Goal: Transaction & Acquisition: Book appointment/travel/reservation

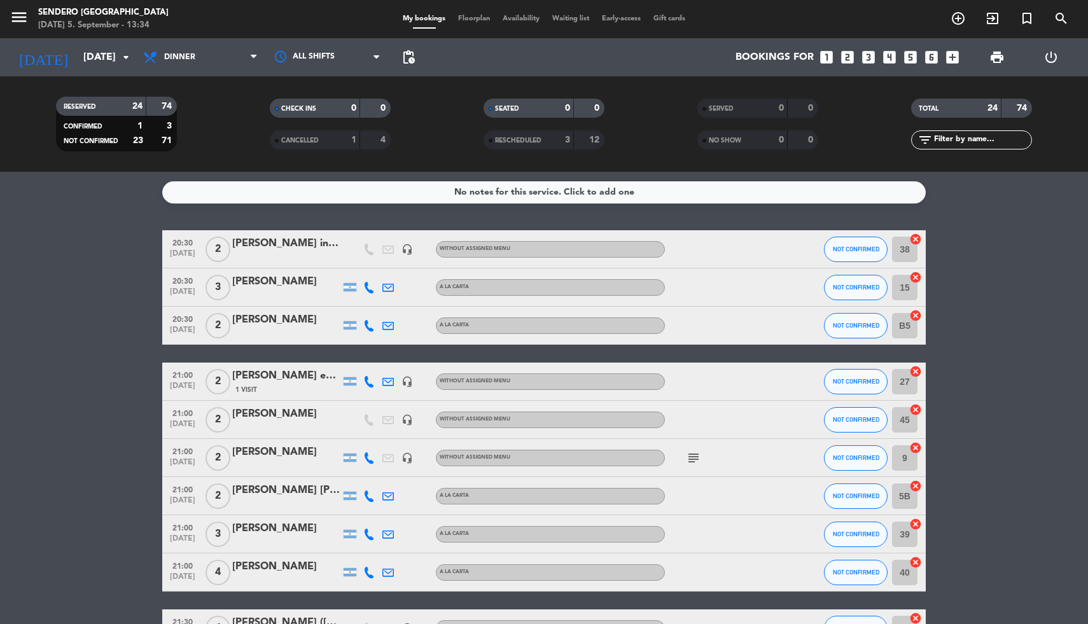
click at [932, 59] on icon "looks_6" at bounding box center [932, 57] width 17 height 17
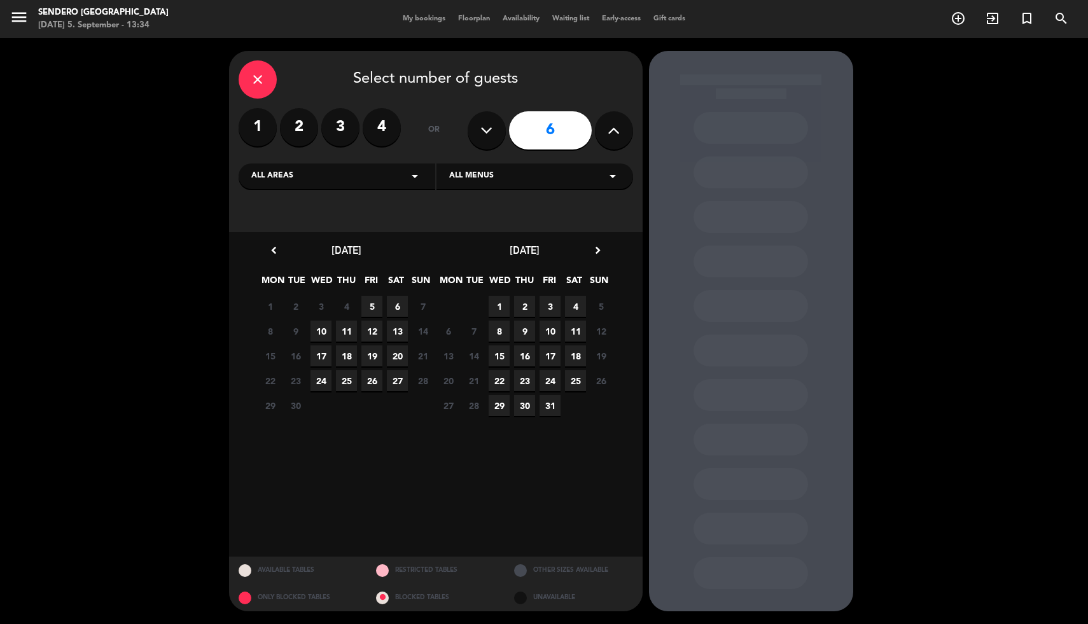
click at [372, 309] on span "5" at bounding box center [372, 306] width 21 height 21
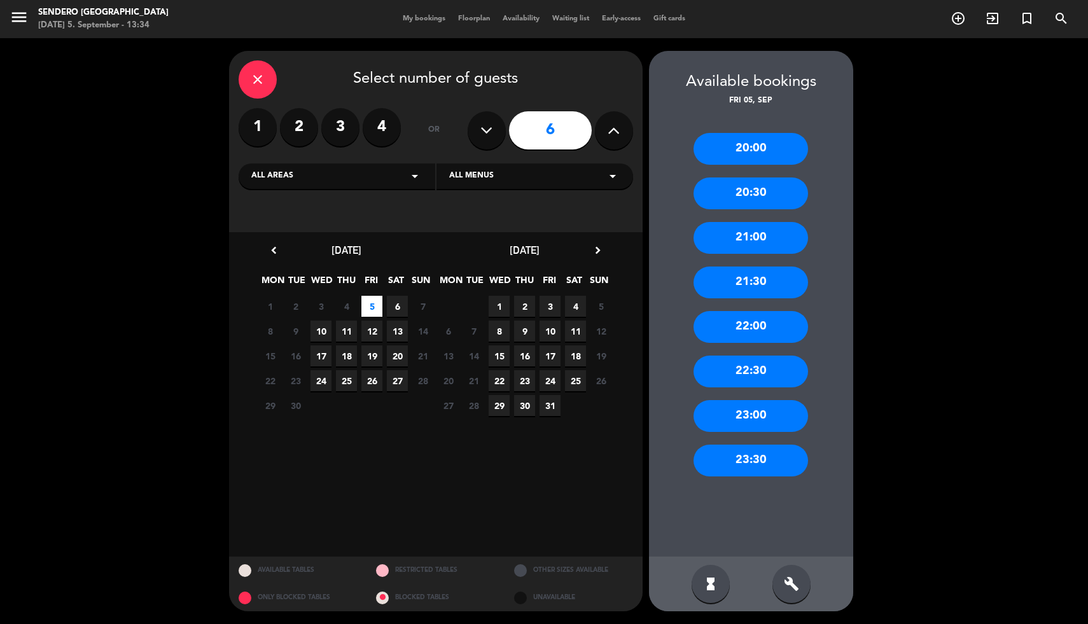
click at [768, 243] on div "21:00" at bounding box center [751, 238] width 115 height 32
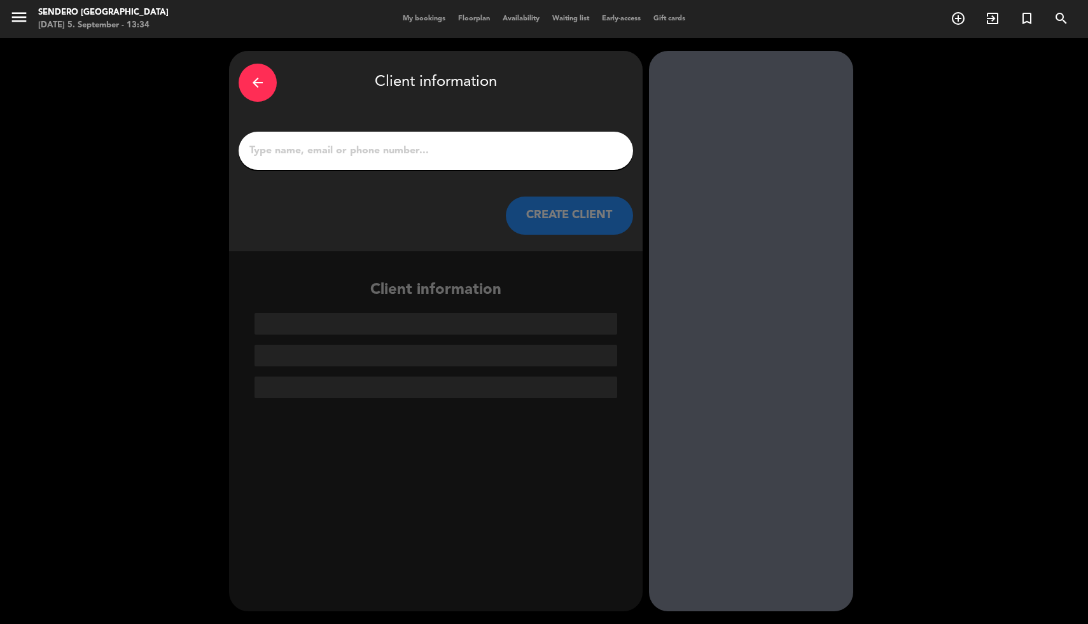
click at [379, 143] on input "1" at bounding box center [436, 151] width 376 height 18
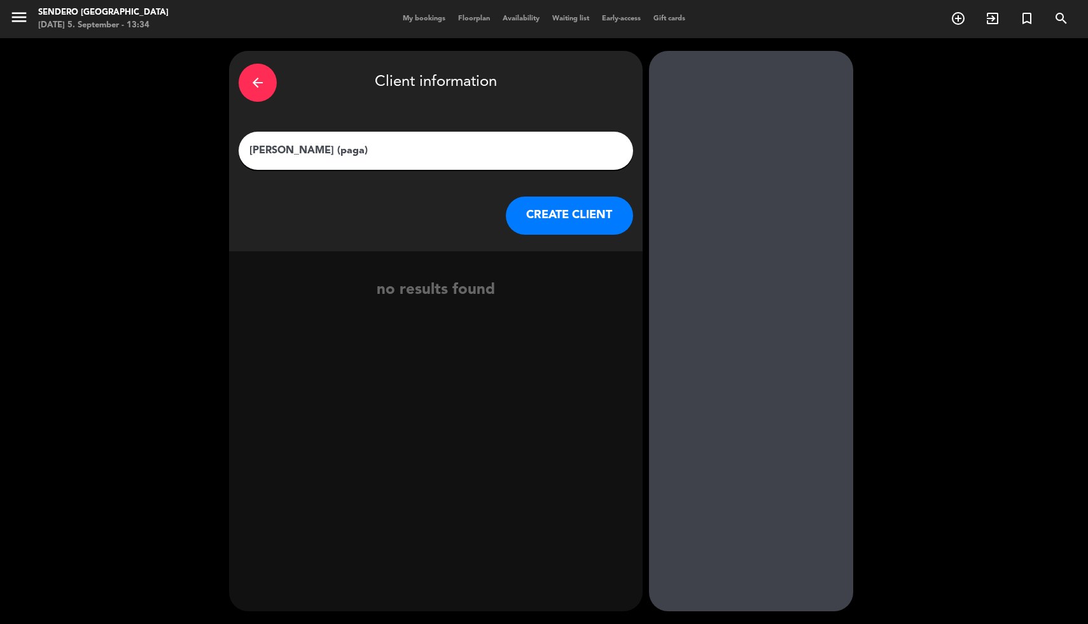
type input "[PERSON_NAME] (paga)"
click at [560, 213] on button "CREATE CLIENT" at bounding box center [569, 216] width 127 height 38
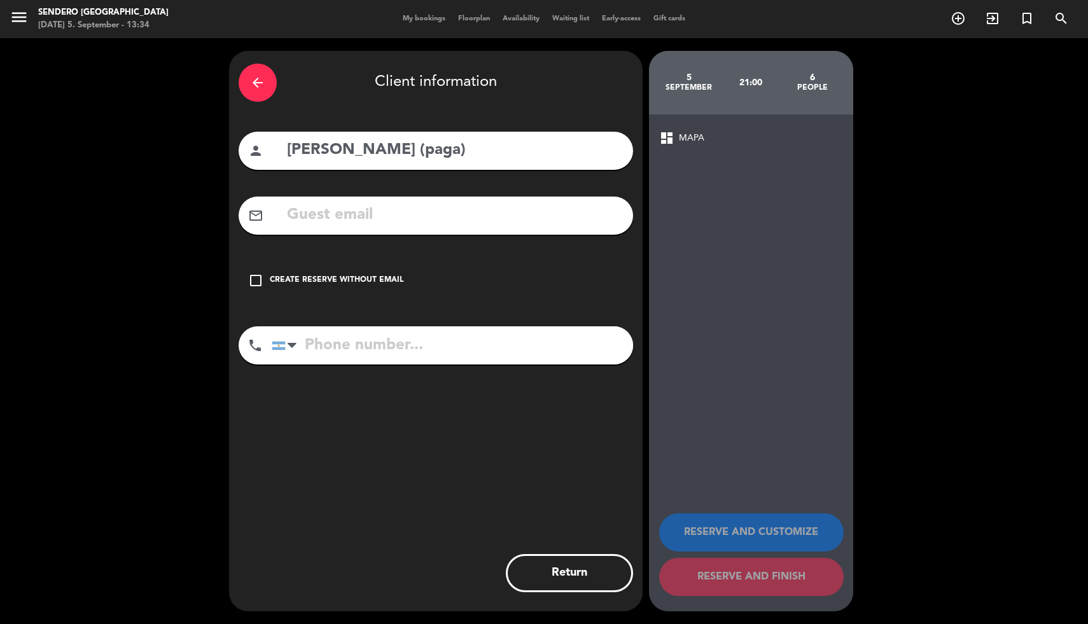
click at [264, 290] on div "check_box_outline_blank Create reserve without email" at bounding box center [436, 281] width 395 height 38
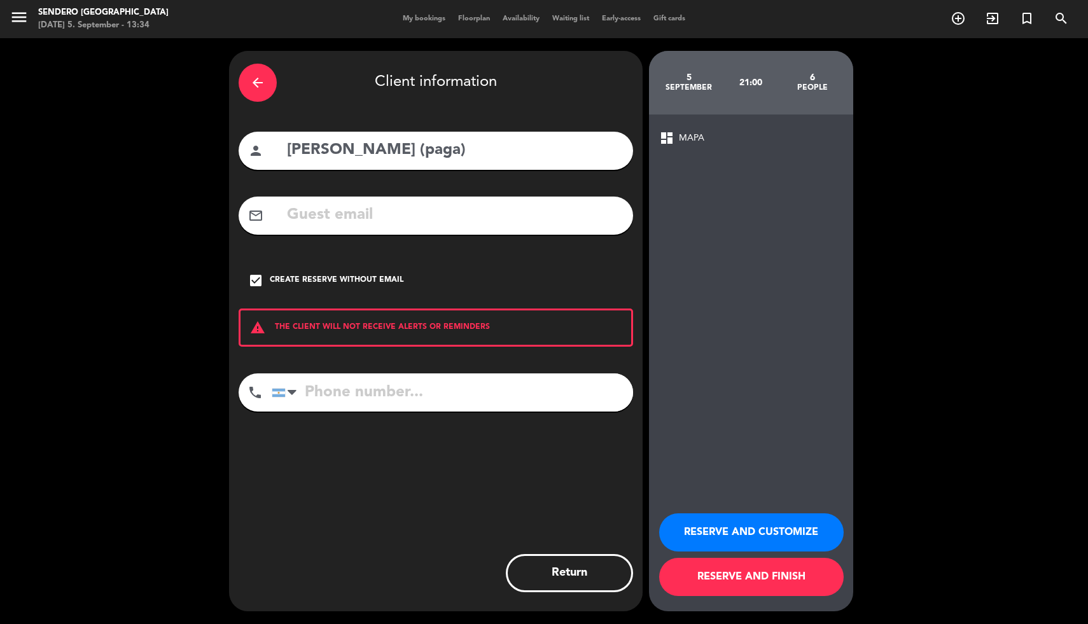
click at [728, 582] on button "RESERVE AND FINISH" at bounding box center [751, 577] width 185 height 38
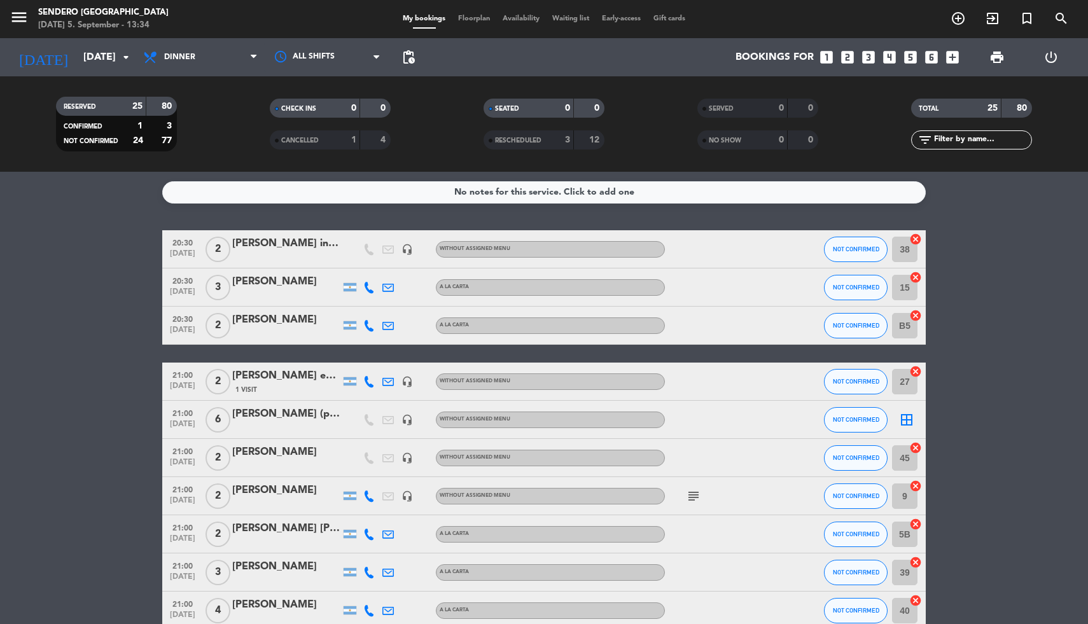
click at [934, 55] on icon "looks_6" at bounding box center [932, 57] width 17 height 17
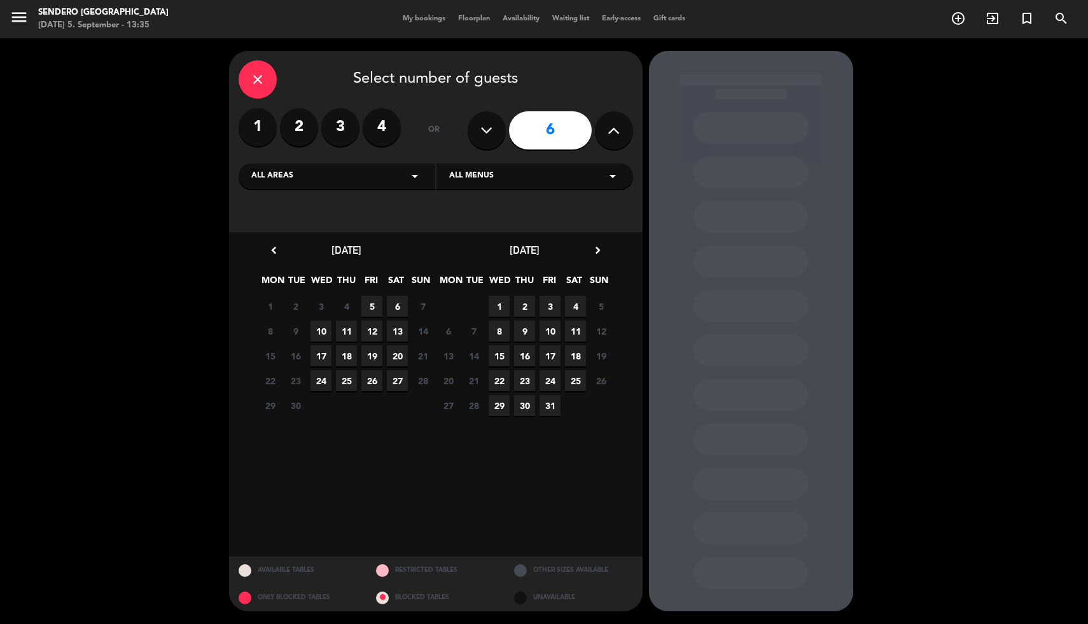
click at [374, 304] on span "5" at bounding box center [372, 306] width 21 height 21
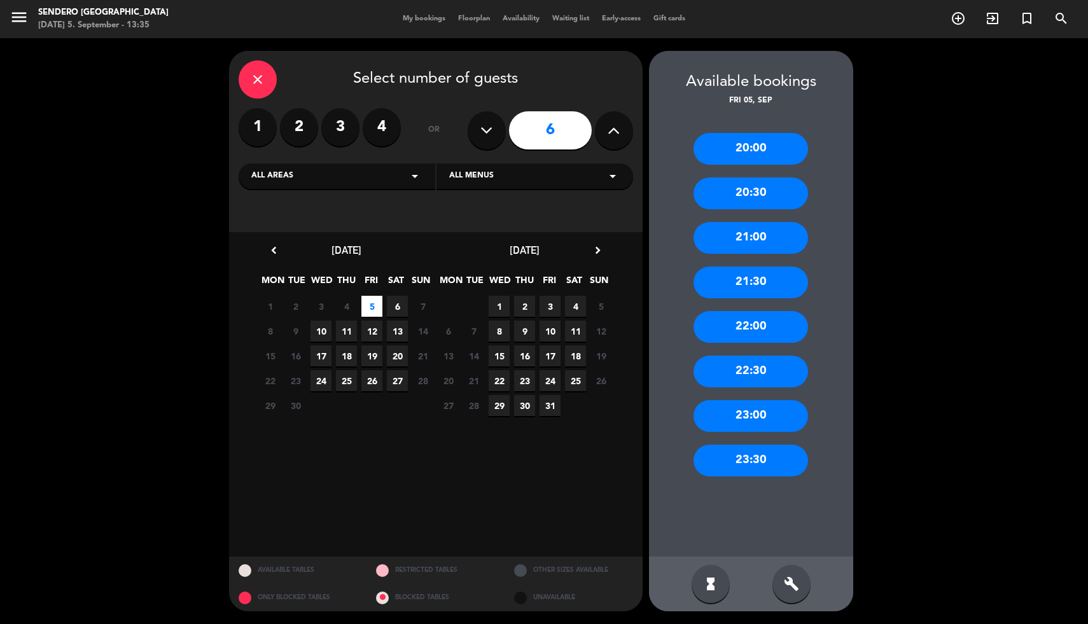
click at [777, 329] on div "22:00" at bounding box center [751, 327] width 115 height 32
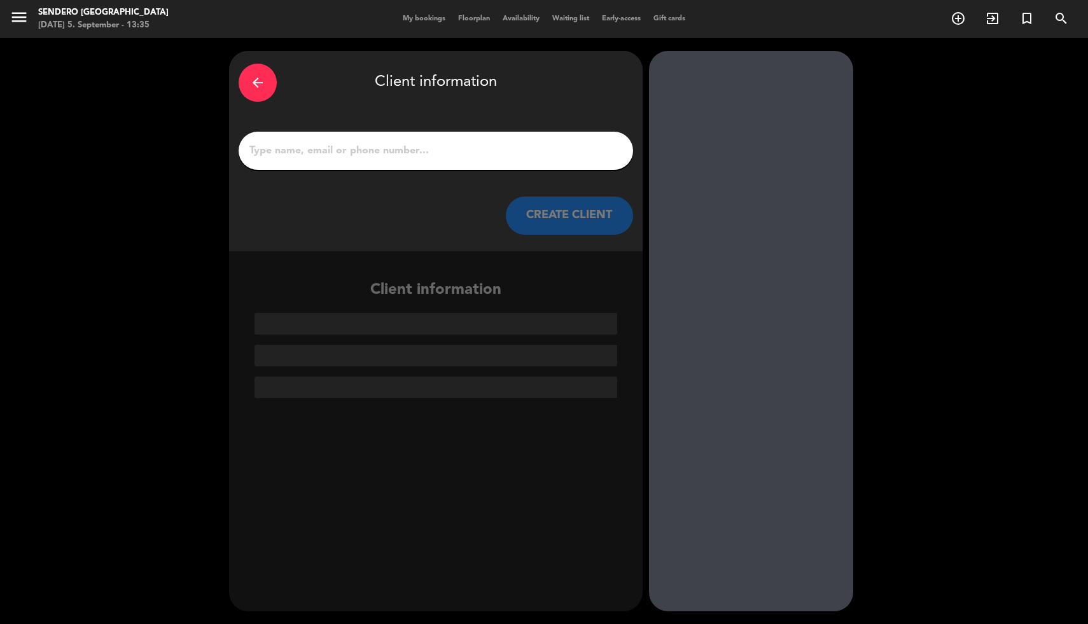
click at [374, 138] on div at bounding box center [436, 151] width 395 height 38
click at [372, 153] on input "1" at bounding box center [436, 151] width 376 height 18
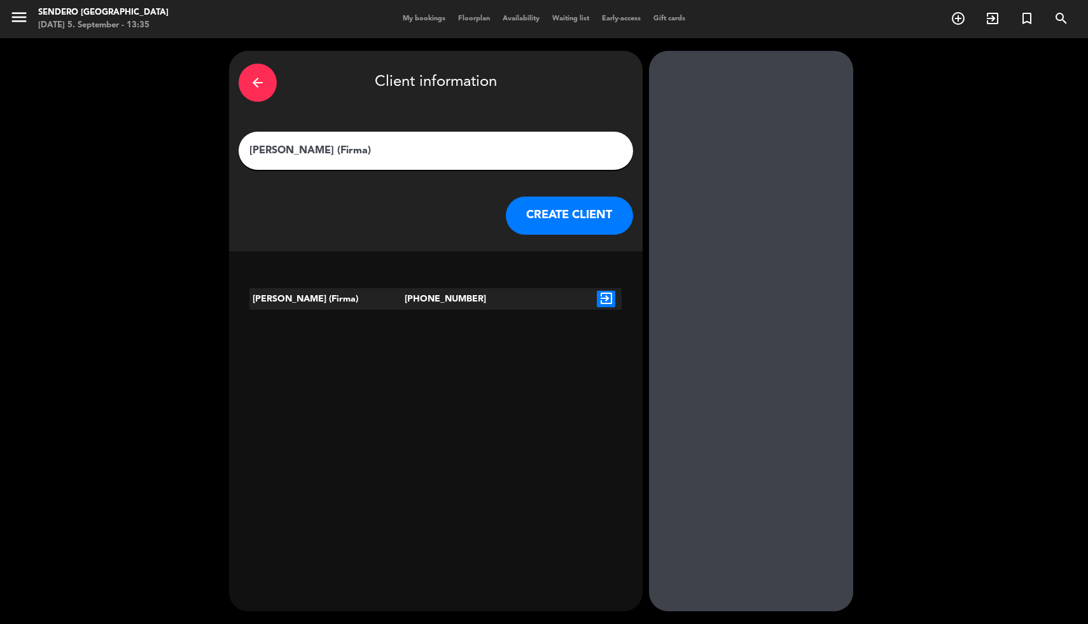
type input "[PERSON_NAME] (Firma)"
click at [575, 220] on button "CREATE CLIENT" at bounding box center [569, 216] width 127 height 38
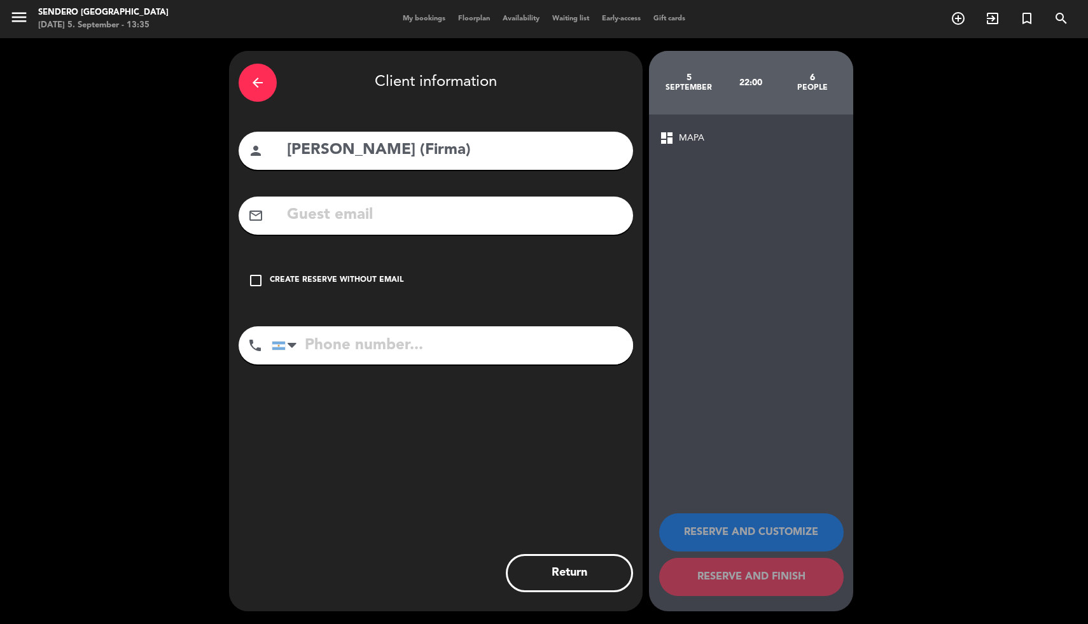
click at [324, 281] on div "Create reserve without email" at bounding box center [337, 280] width 134 height 13
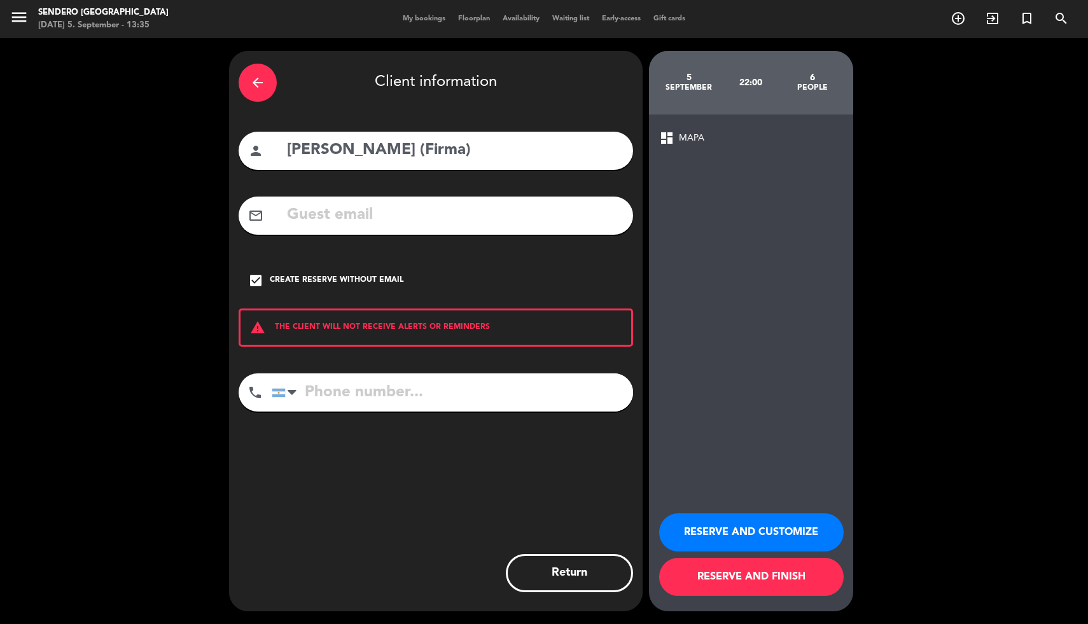
click at [712, 580] on button "RESERVE AND FINISH" at bounding box center [751, 577] width 185 height 38
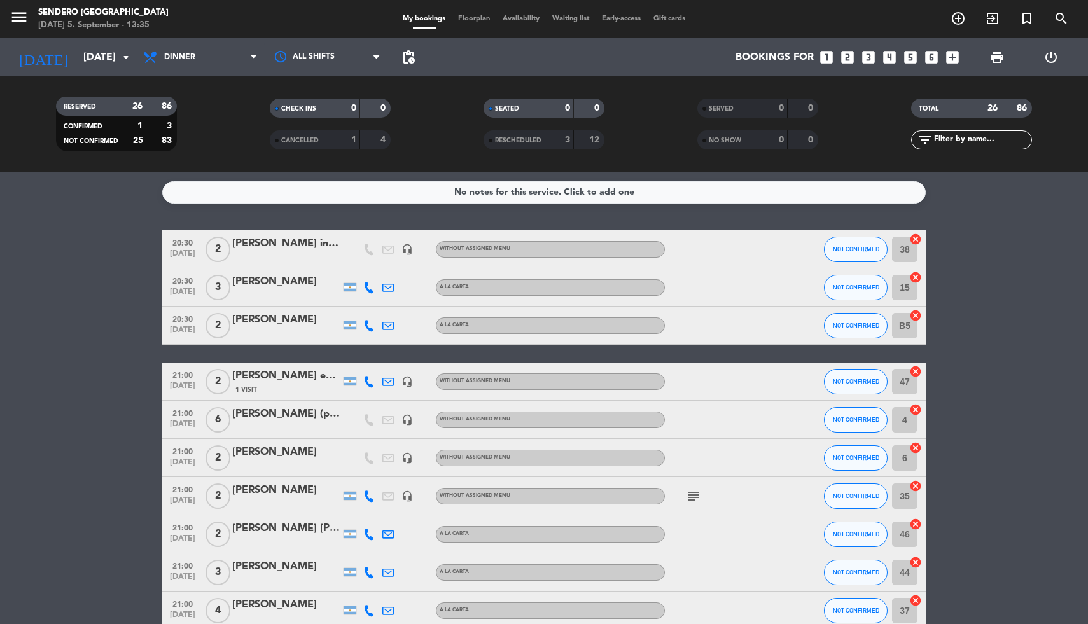
scroll to position [734, 0]
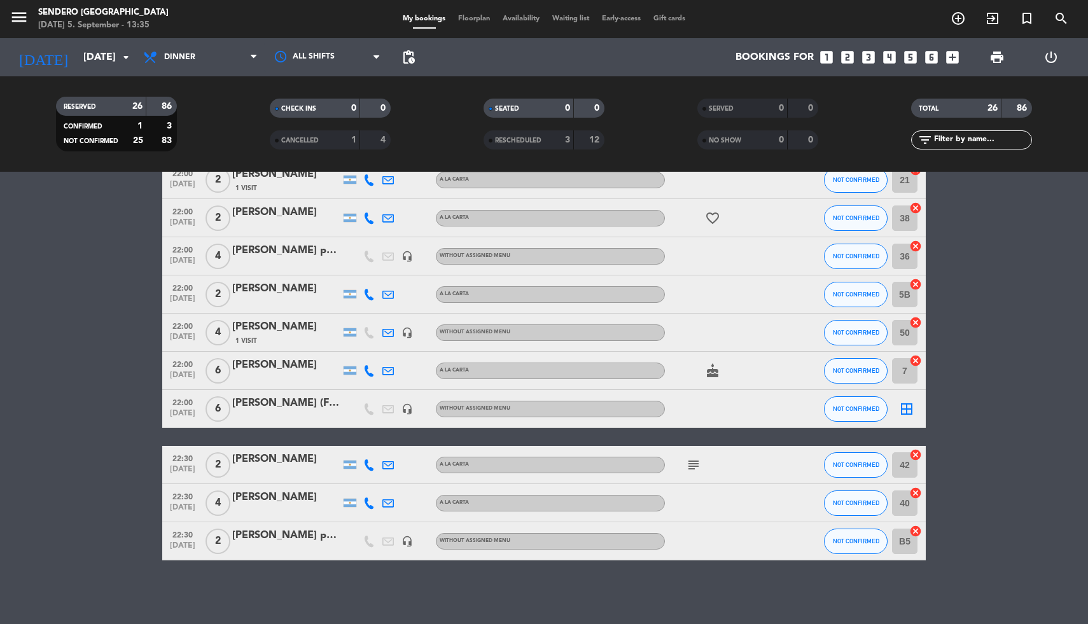
click at [317, 404] on div "[PERSON_NAME] (Firma)" at bounding box center [286, 403] width 108 height 17
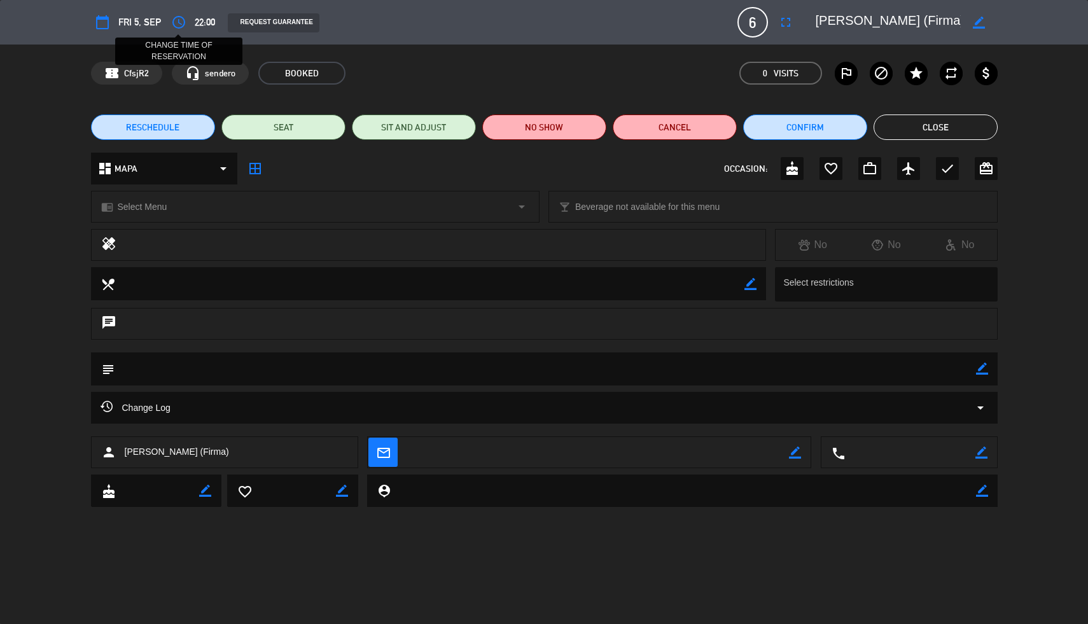
click at [176, 22] on icon "access_time" at bounding box center [178, 22] width 15 height 15
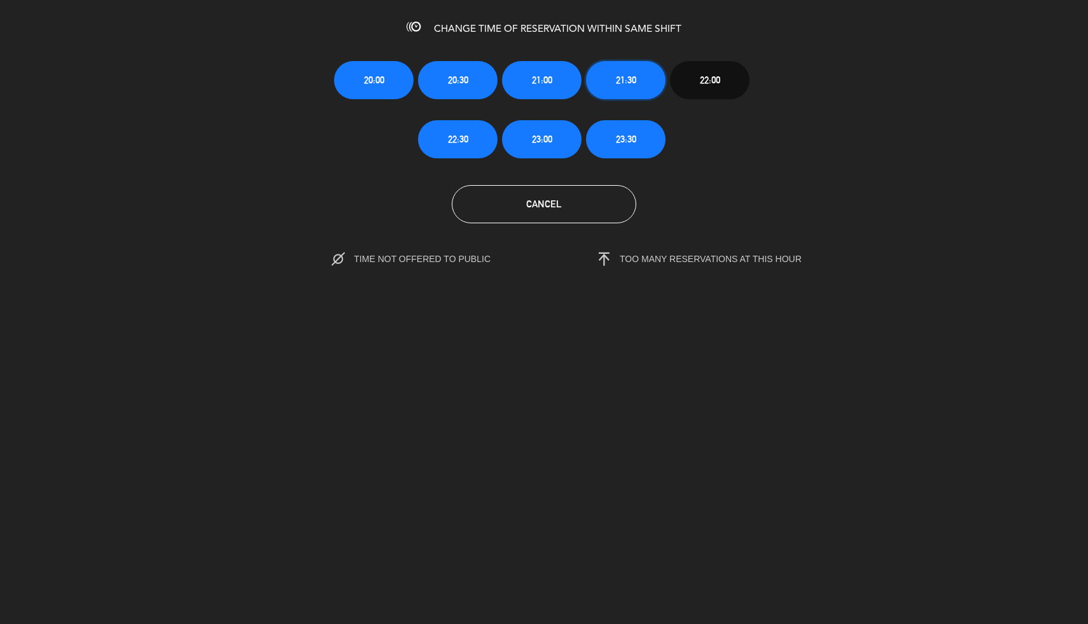
click at [623, 76] on span "21:30" at bounding box center [626, 80] width 20 height 15
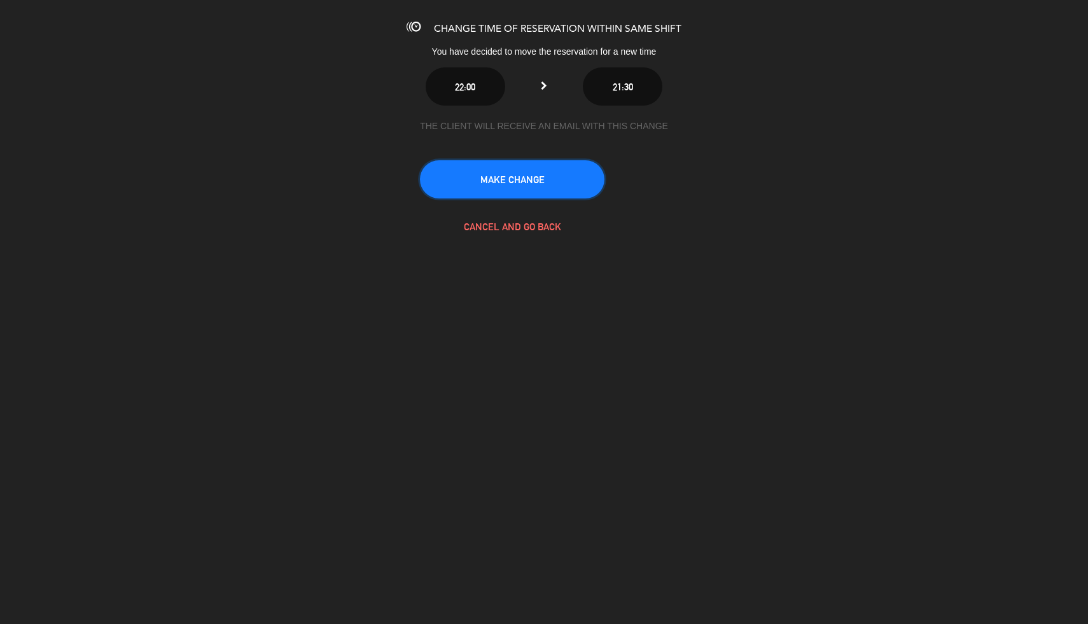
click at [519, 183] on button "MAKE CHANGE" at bounding box center [512, 179] width 185 height 38
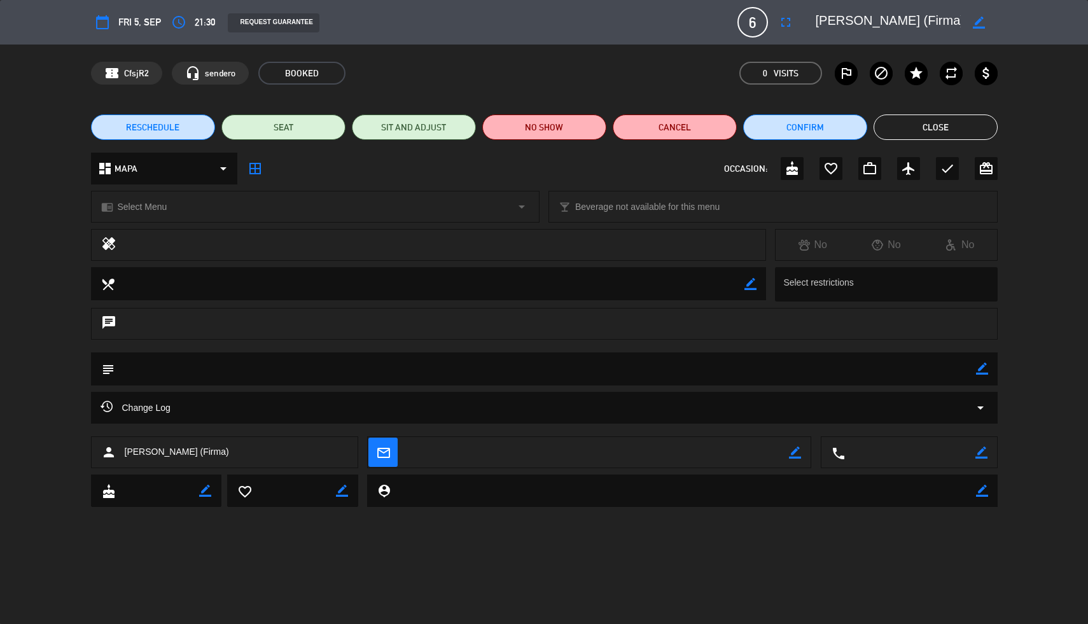
click at [957, 113] on div "RESCHEDULE SEAT SIT AND ADJUST NO SHOW Cancel Confirm Close" at bounding box center [544, 127] width 1088 height 51
click at [957, 123] on button "Close" at bounding box center [936, 127] width 124 height 25
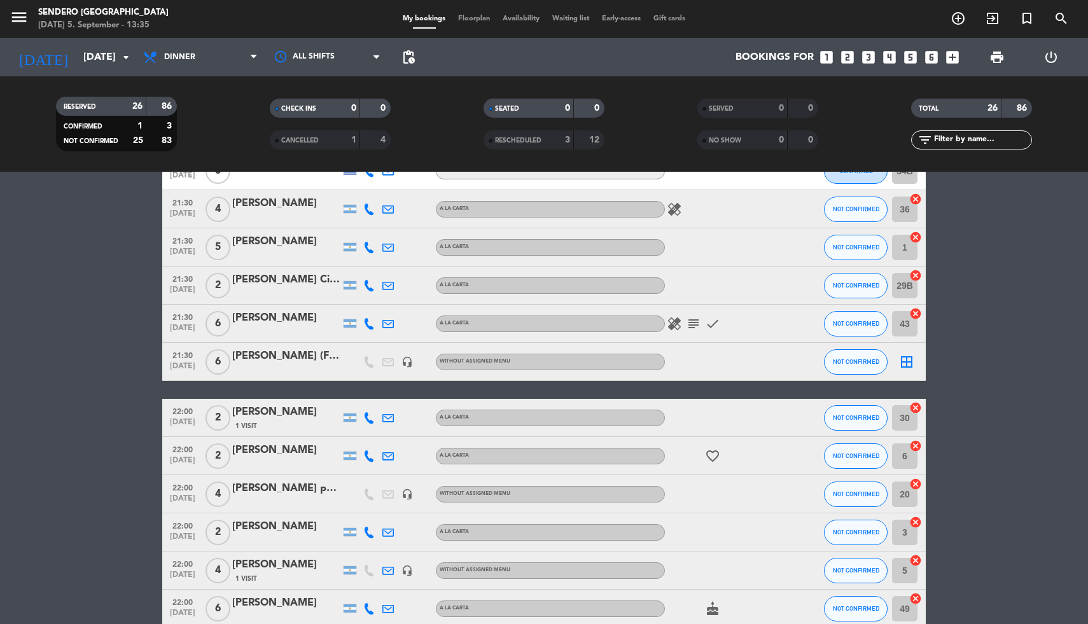
scroll to position [0, 0]
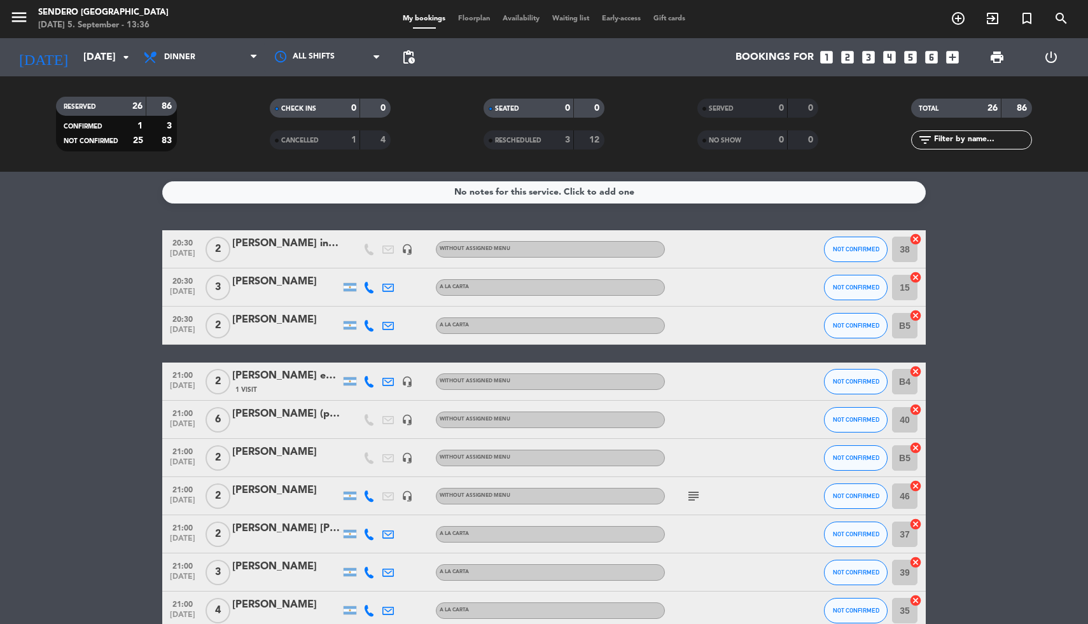
click at [892, 52] on icon "looks_4" at bounding box center [890, 57] width 17 height 17
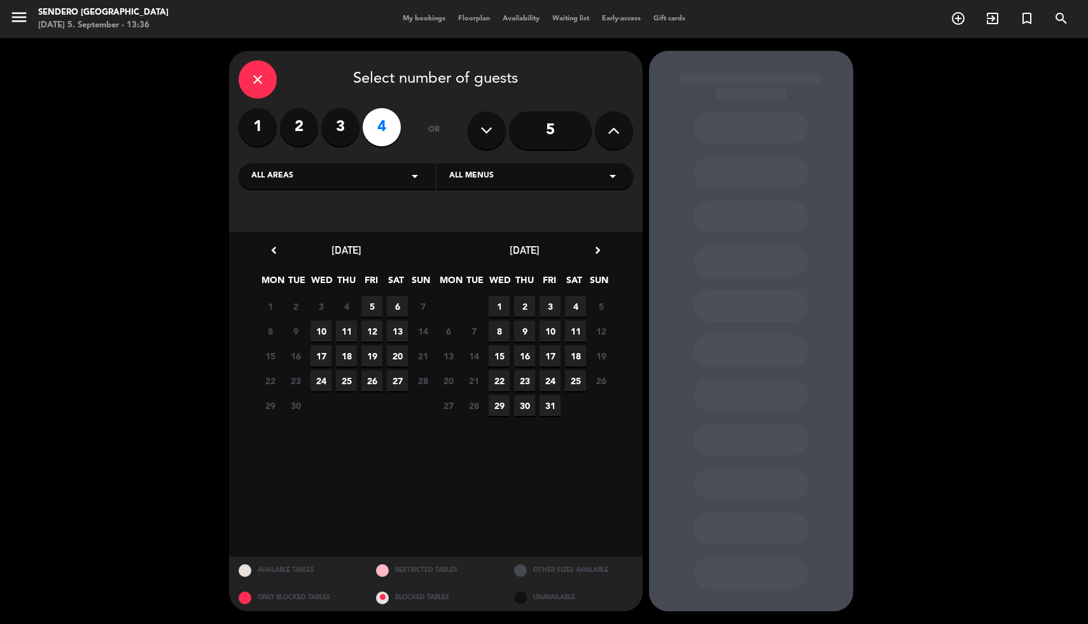
click at [369, 305] on span "5" at bounding box center [372, 306] width 21 height 21
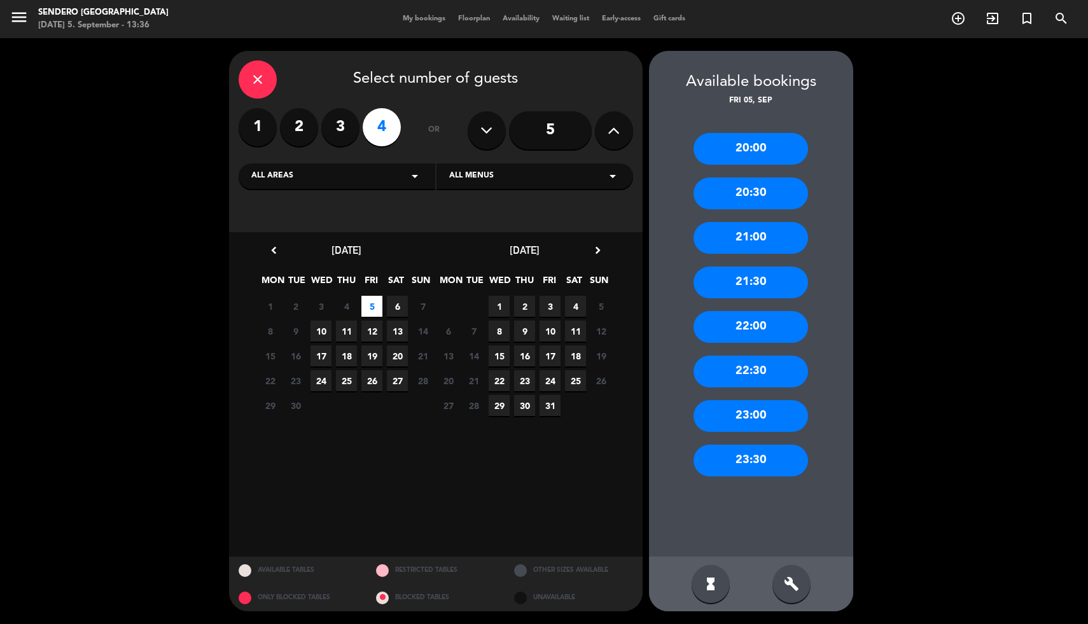
click at [747, 281] on div "21:30" at bounding box center [751, 283] width 115 height 32
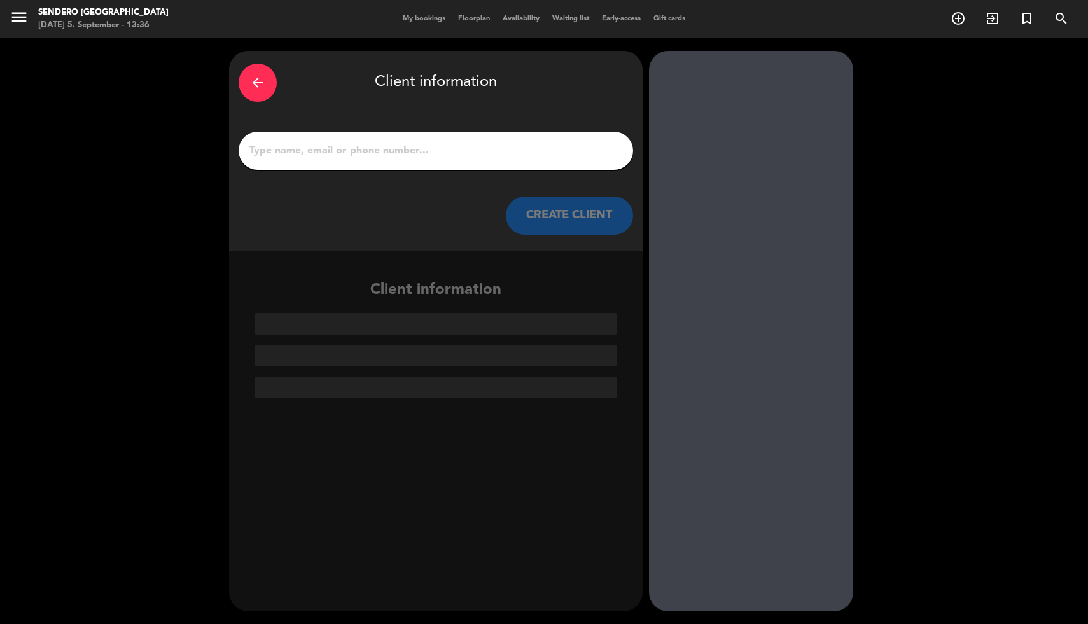
click at [402, 158] on input "1" at bounding box center [436, 151] width 376 height 18
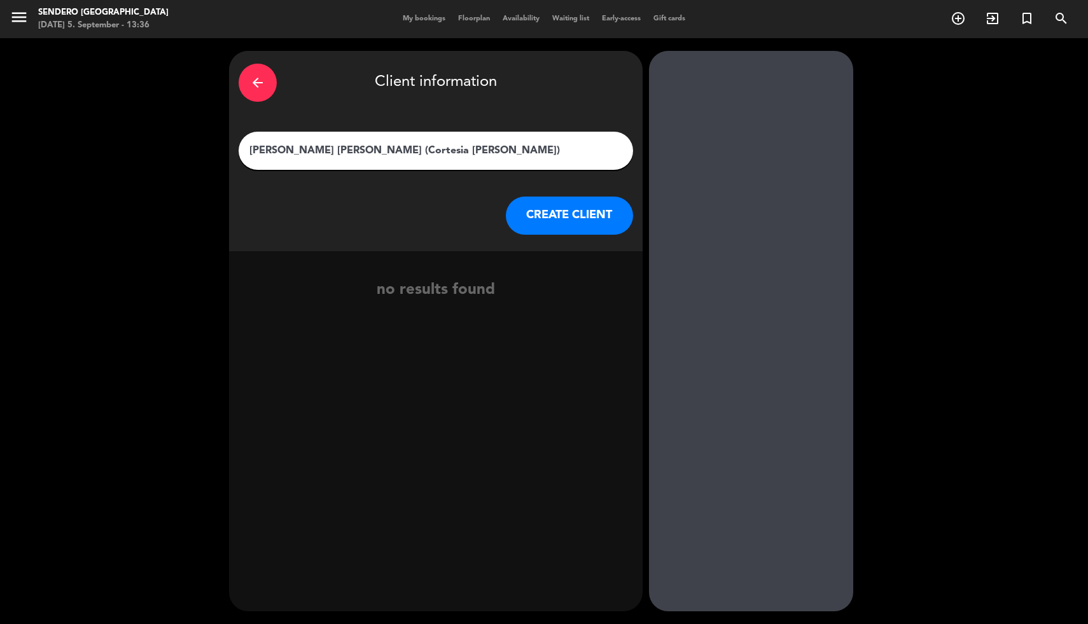
type input "[PERSON_NAME] [PERSON_NAME] (Cortesia [PERSON_NAME])"
click at [567, 211] on button "CREATE CLIENT" at bounding box center [569, 216] width 127 height 38
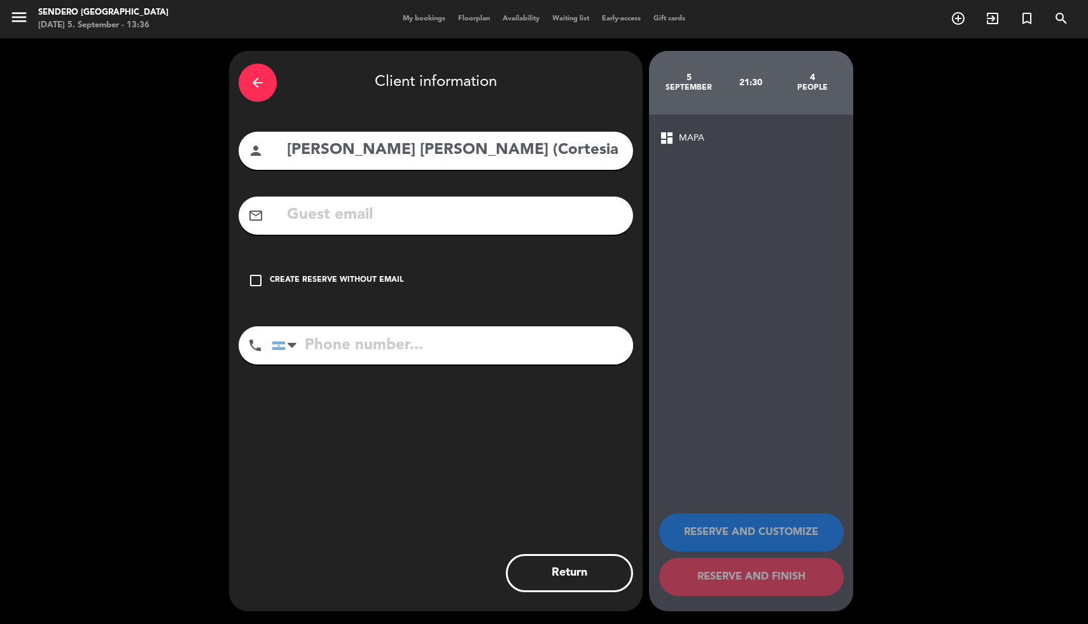
click at [295, 280] on div "Create reserve without email" at bounding box center [337, 280] width 134 height 13
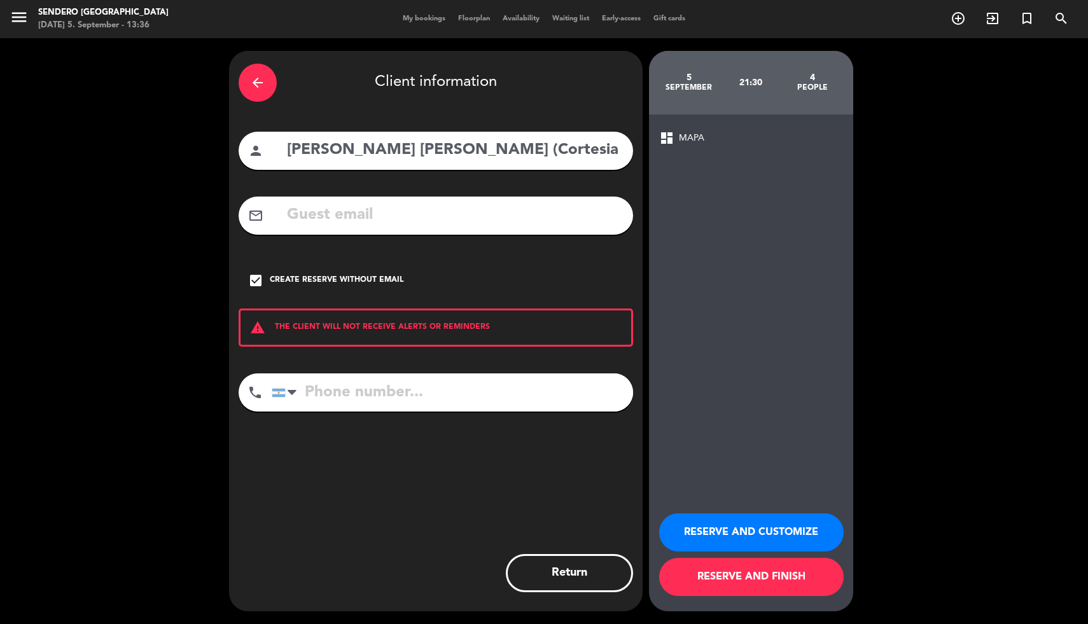
click at [756, 574] on button "RESERVE AND FINISH" at bounding box center [751, 577] width 185 height 38
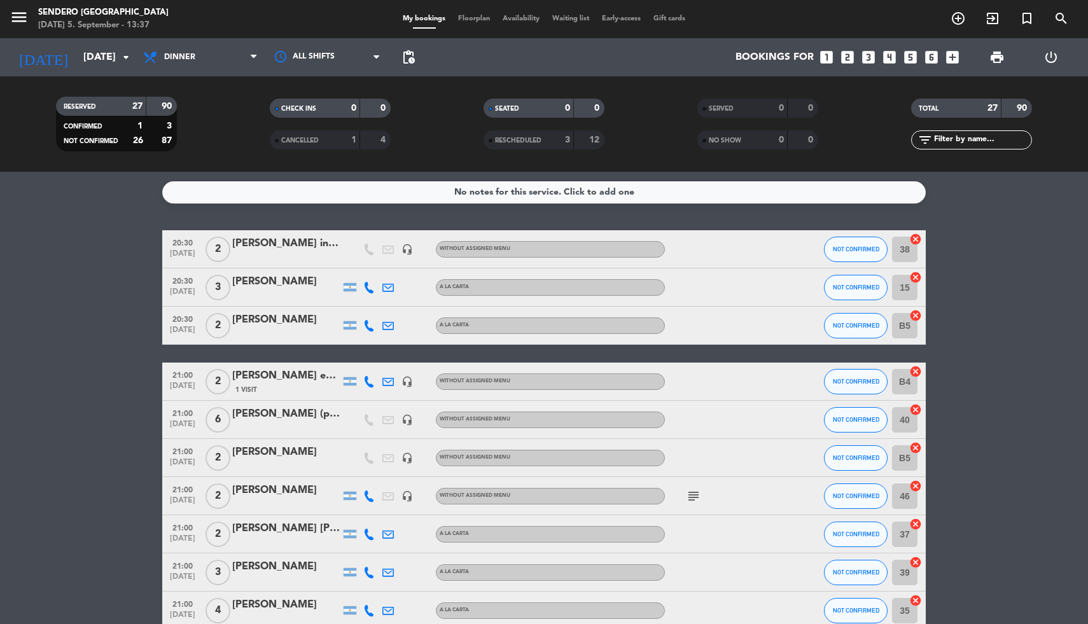
click at [849, 55] on icon "looks_two" at bounding box center [848, 57] width 17 height 17
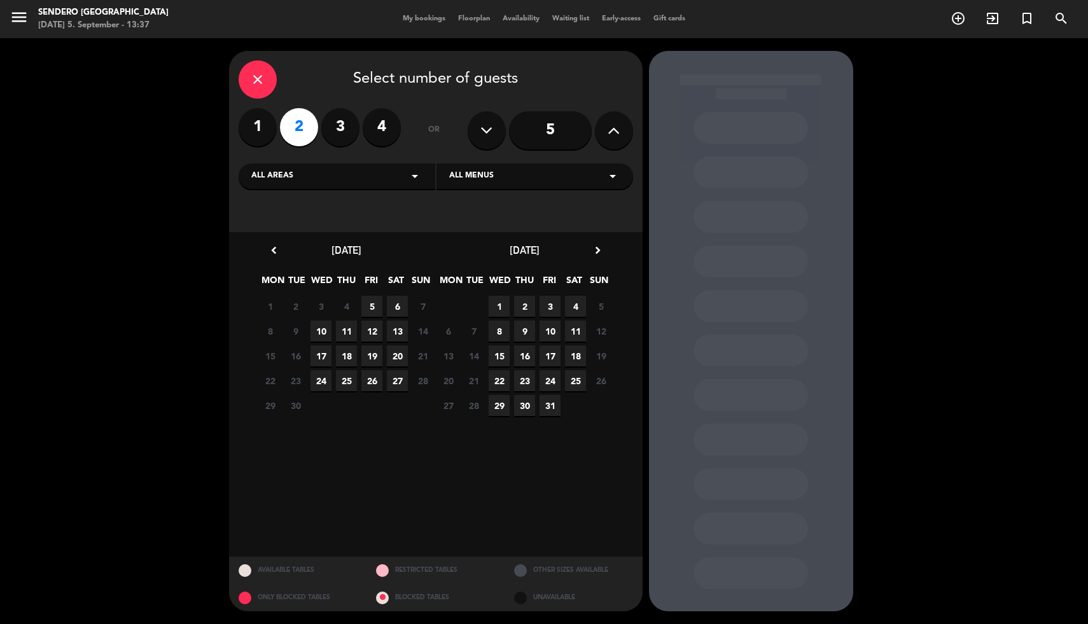
click at [374, 304] on span "5" at bounding box center [372, 306] width 21 height 21
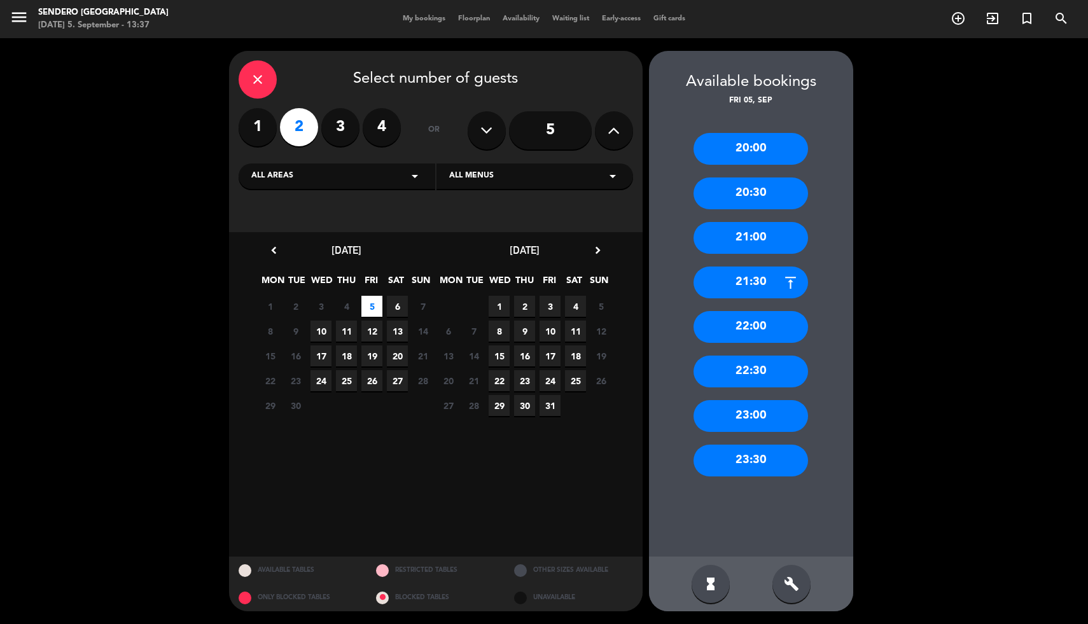
click at [729, 236] on div "21:00" at bounding box center [751, 238] width 115 height 32
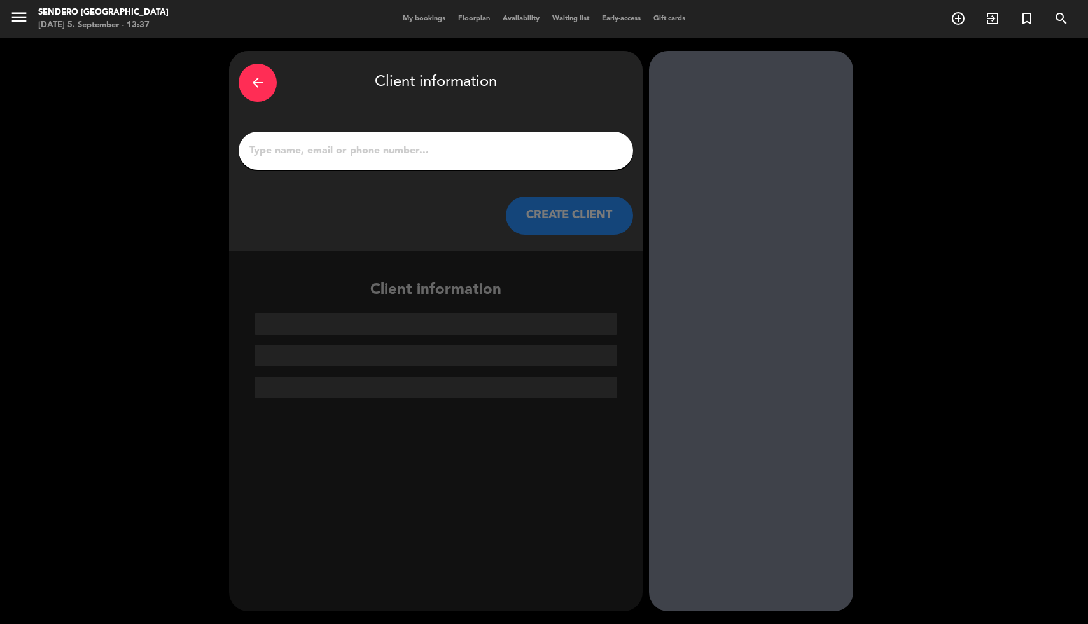
click at [412, 152] on input "1" at bounding box center [436, 151] width 376 height 18
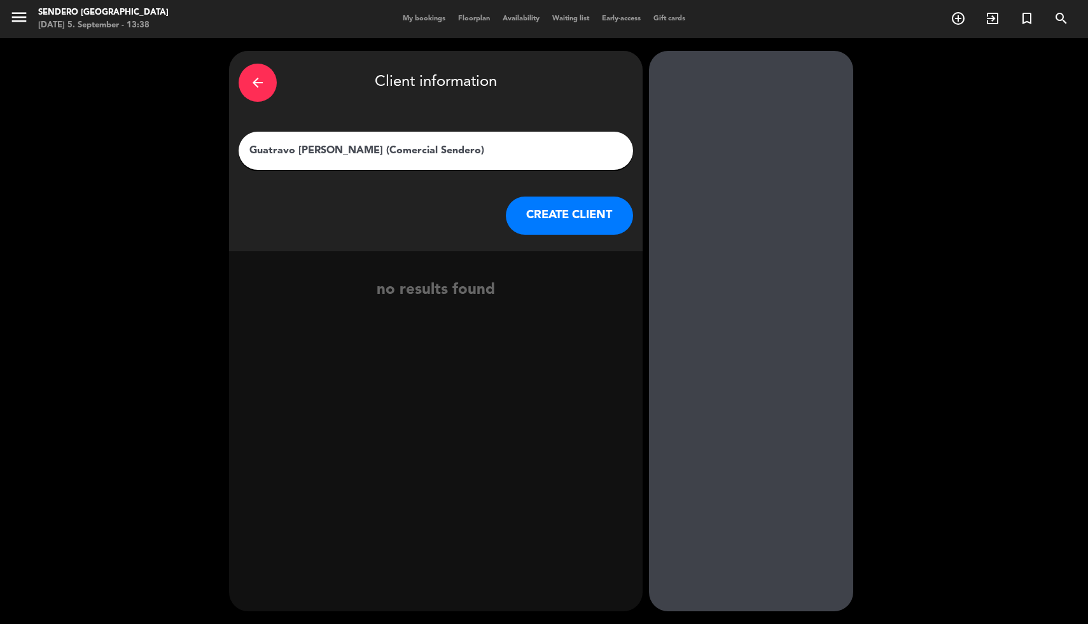
click at [431, 151] on input "Guatravo [PERSON_NAME] (Comercial Sendero)" at bounding box center [436, 151] width 376 height 18
click at [429, 150] on input "Guatravo [PERSON_NAME] (Comercial Sendero)" at bounding box center [436, 151] width 376 height 18
click at [430, 150] on input "Guatravo [PERSON_NAME] (Comercial Sendero/ avisar a [PERSON_NAME])" at bounding box center [436, 151] width 376 height 18
type input "Guatravo [PERSON_NAME] (Comercial Sendero/ [PERSON_NAME] / avisar a [PERSON_NAM…"
click at [563, 213] on button "CREATE CLIENT" at bounding box center [569, 216] width 127 height 38
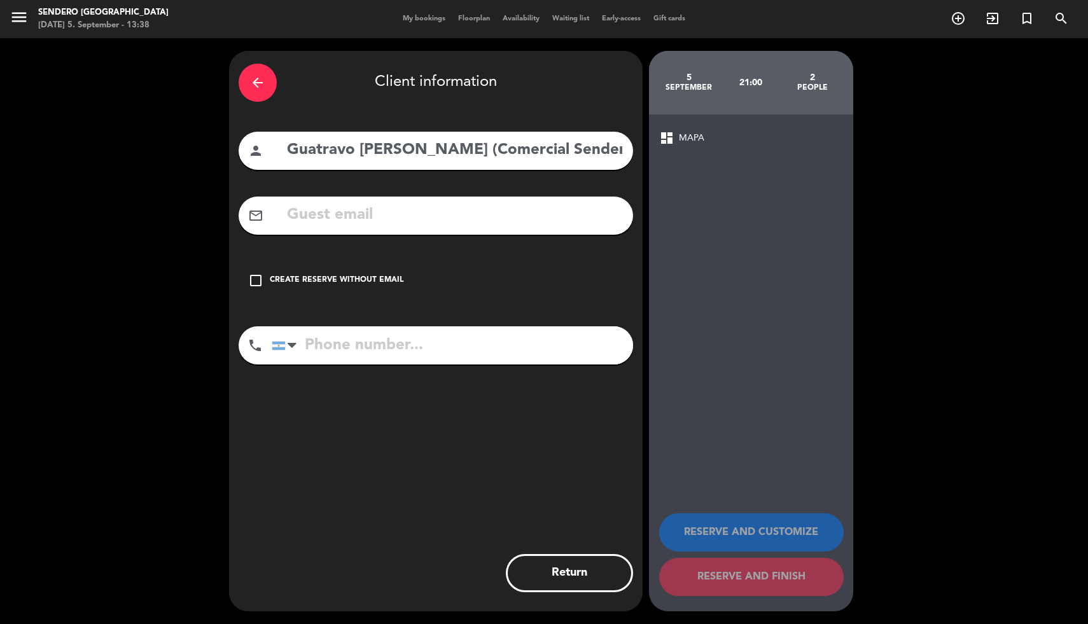
click at [327, 274] on div "check_box_outline_blank Create reserve without email" at bounding box center [436, 281] width 395 height 38
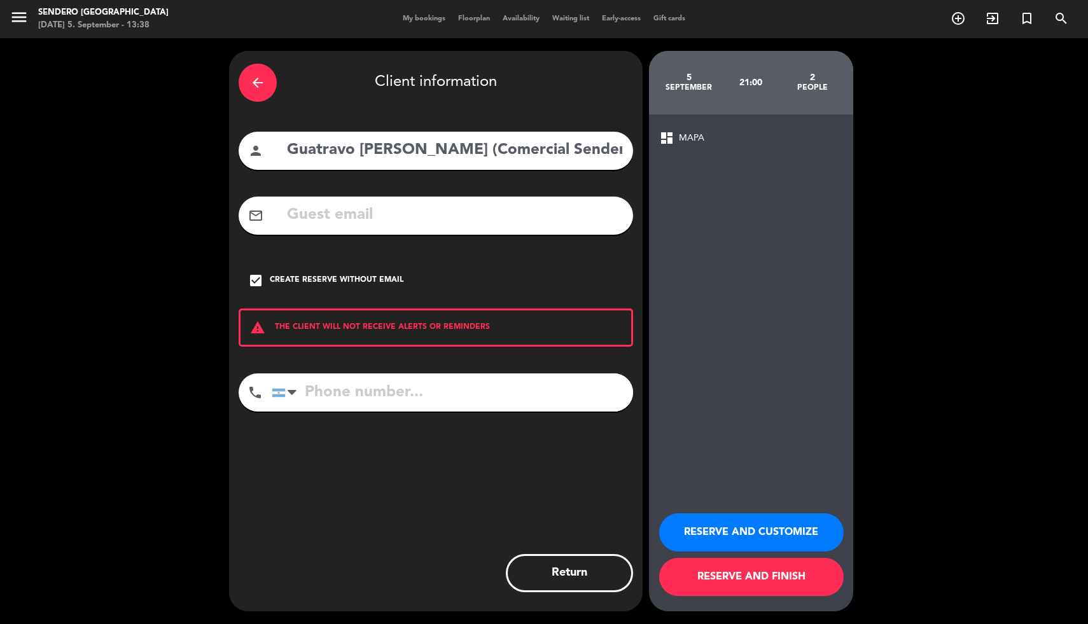
click at [728, 579] on button "RESERVE AND FINISH" at bounding box center [751, 577] width 185 height 38
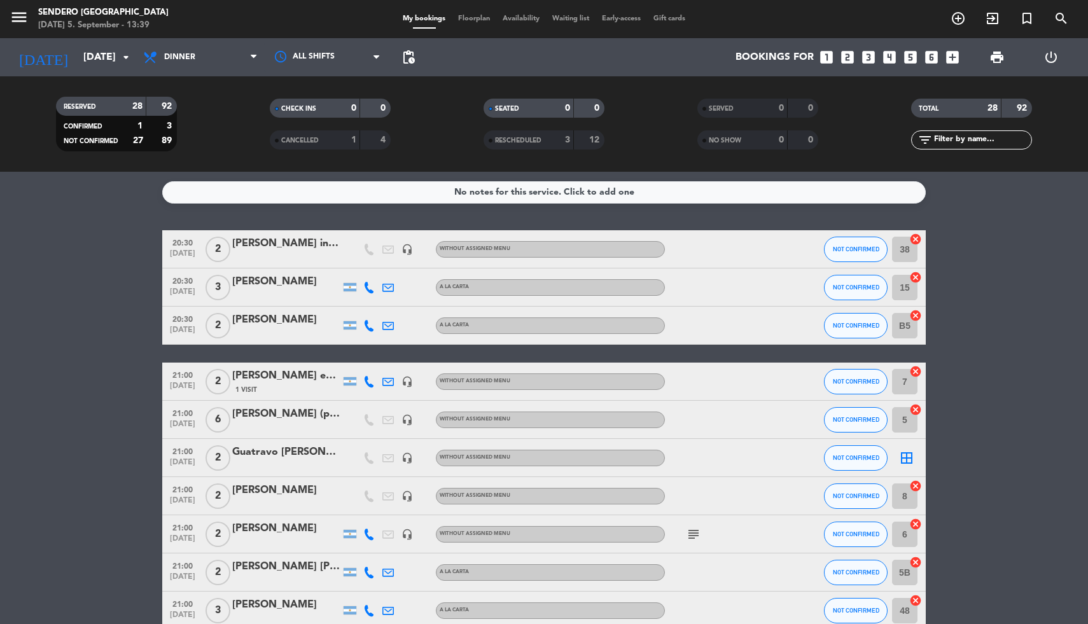
click at [844, 57] on icon "looks_two" at bounding box center [848, 57] width 17 height 17
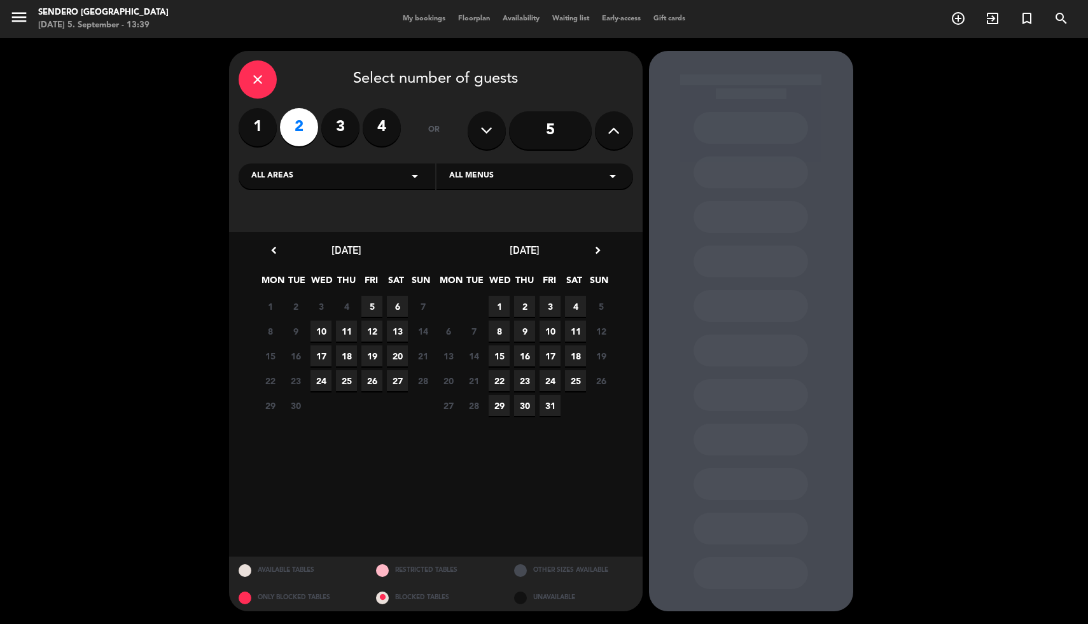
click at [370, 306] on span "5" at bounding box center [372, 306] width 21 height 21
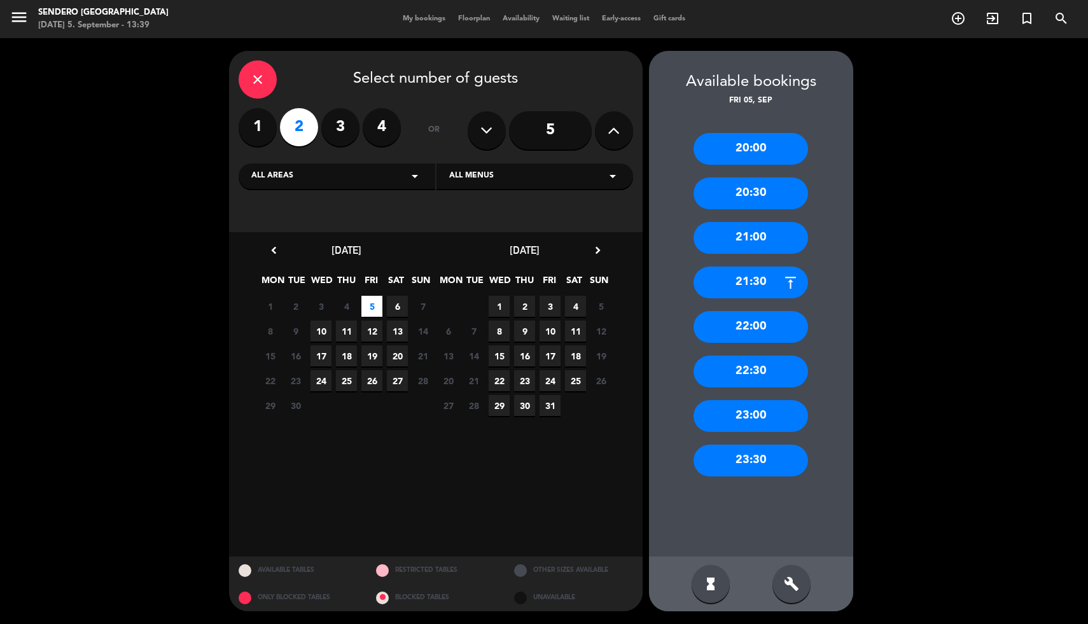
click at [765, 284] on div "21:30" at bounding box center [751, 283] width 115 height 32
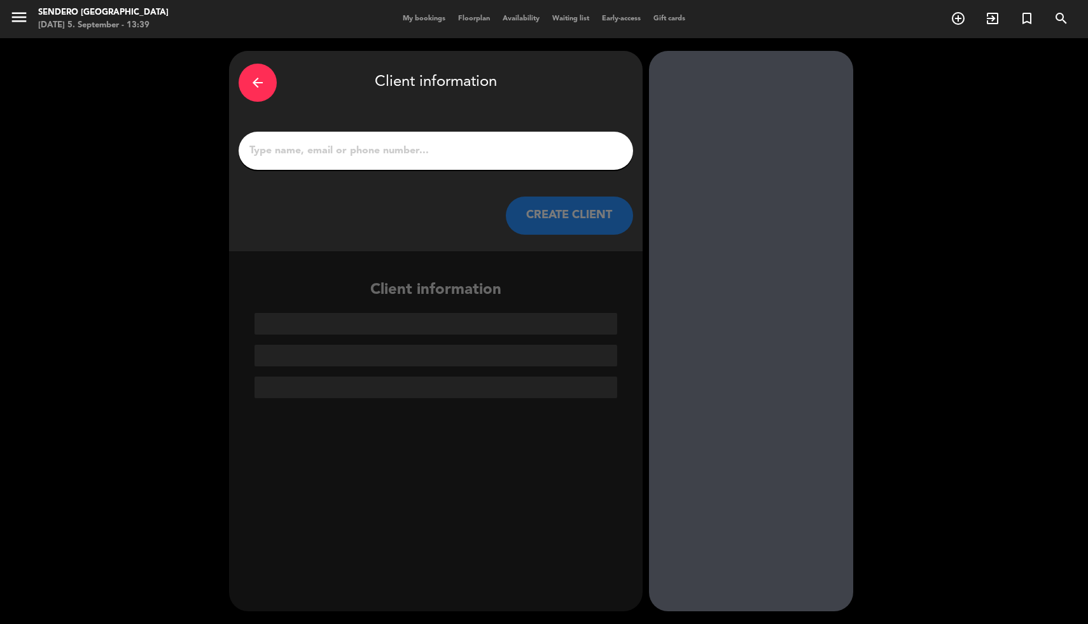
click at [363, 146] on input "1" at bounding box center [436, 151] width 376 height 18
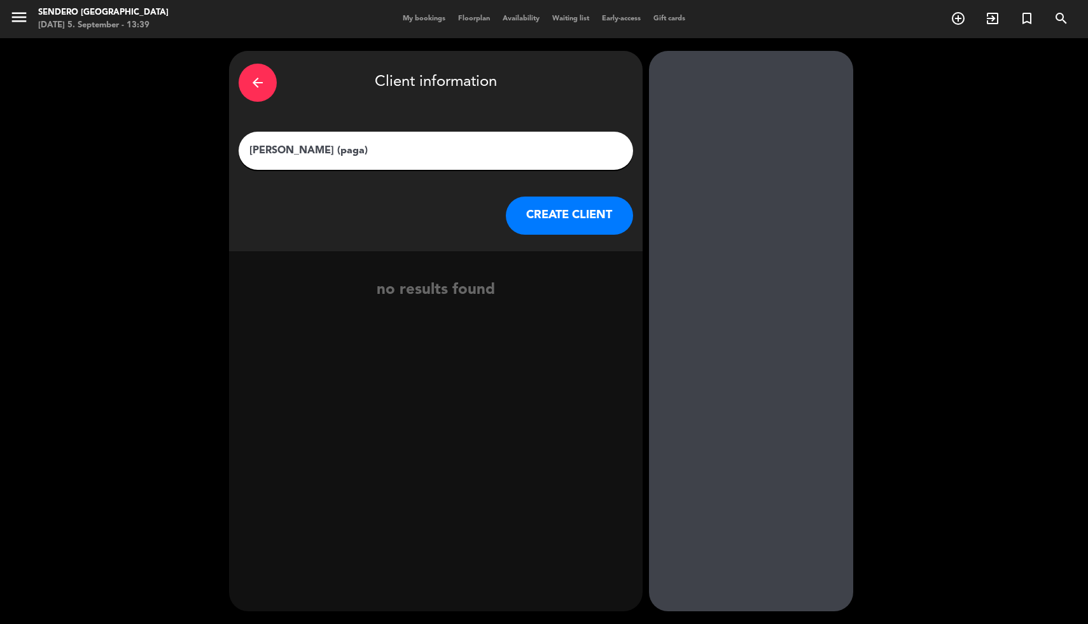
type input "[PERSON_NAME] (paga)"
click at [538, 215] on button "CREATE CLIENT" at bounding box center [569, 216] width 127 height 38
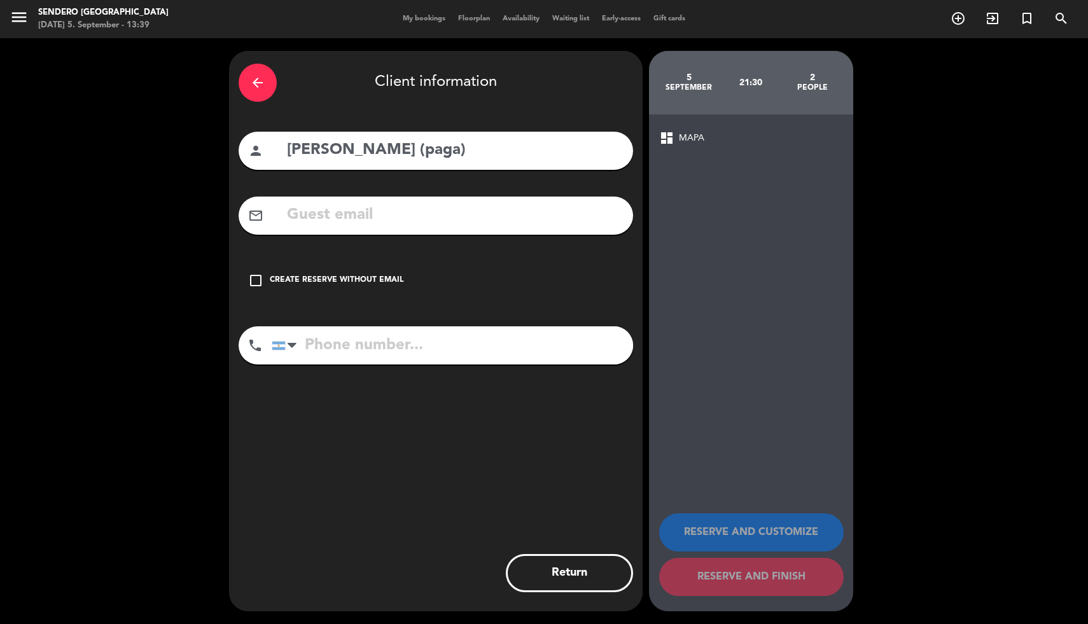
click at [306, 285] on div "Create reserve without email" at bounding box center [337, 280] width 134 height 13
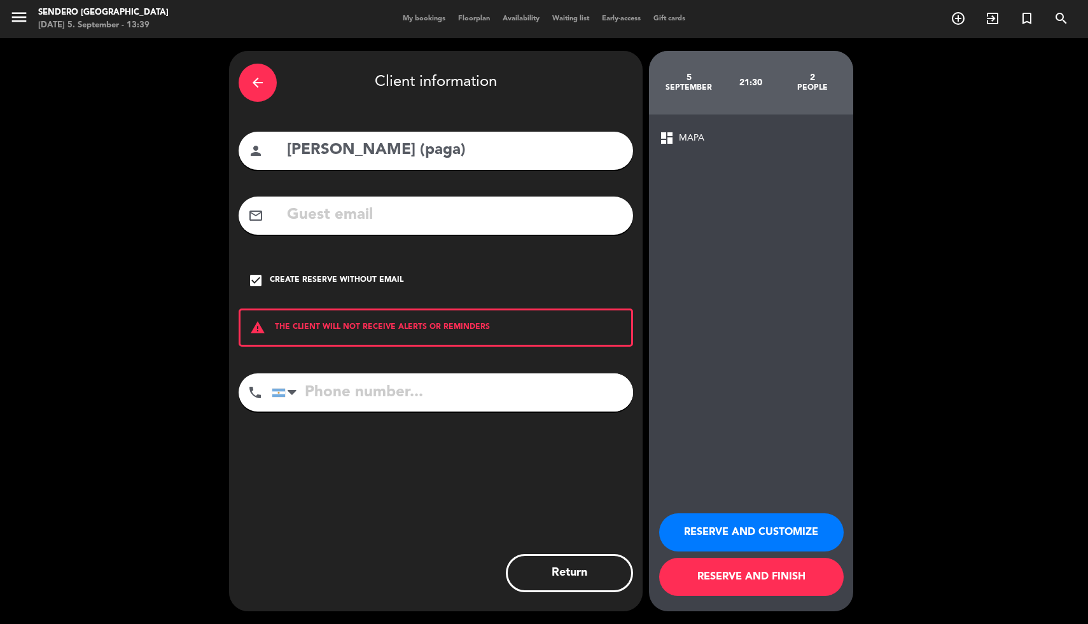
click at [715, 580] on button "RESERVE AND FINISH" at bounding box center [751, 577] width 185 height 38
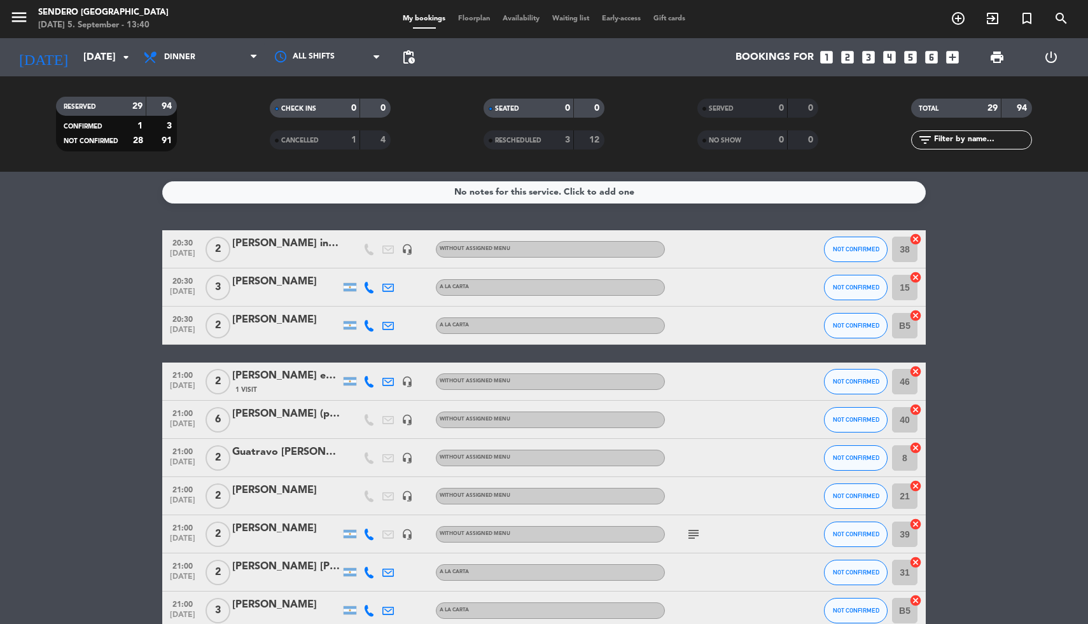
click at [848, 60] on icon "looks_two" at bounding box center [848, 57] width 17 height 17
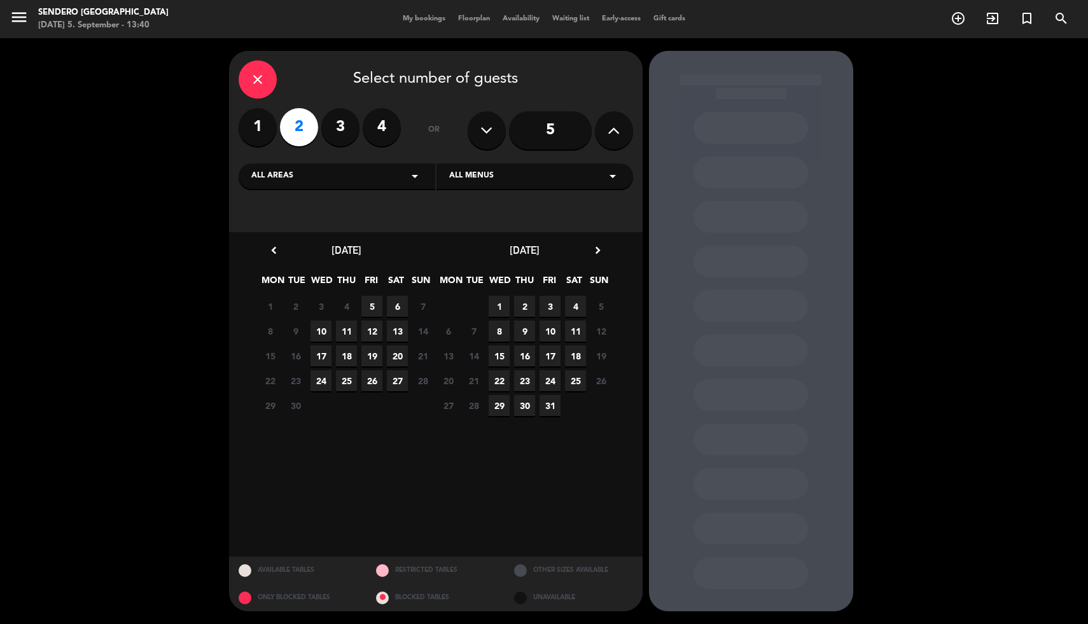
click at [372, 307] on span "5" at bounding box center [372, 306] width 21 height 21
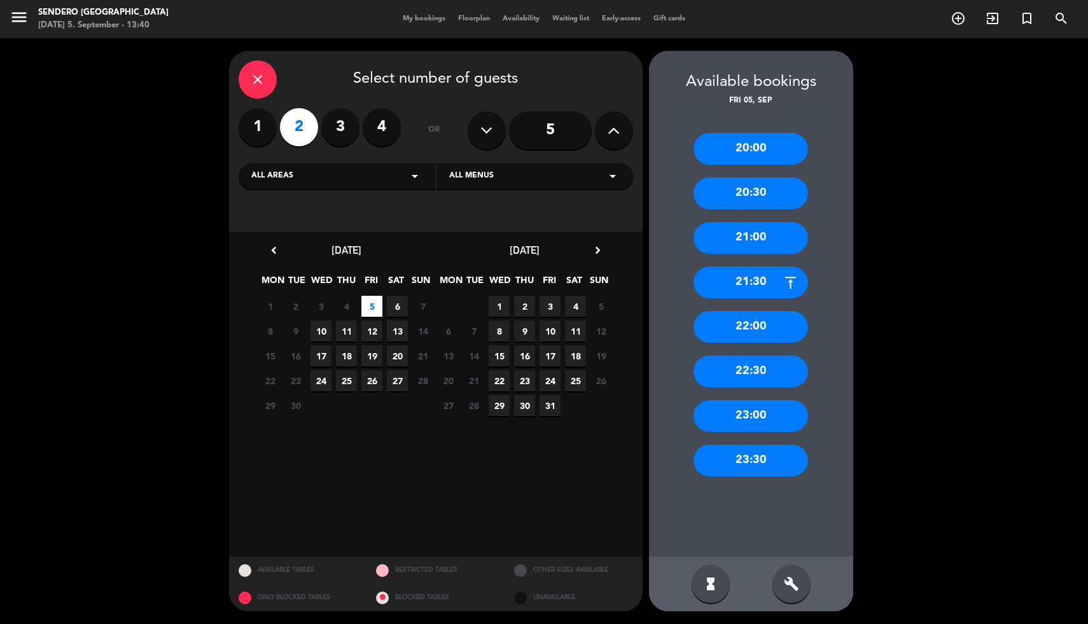
click at [756, 321] on div "22:00" at bounding box center [751, 327] width 115 height 32
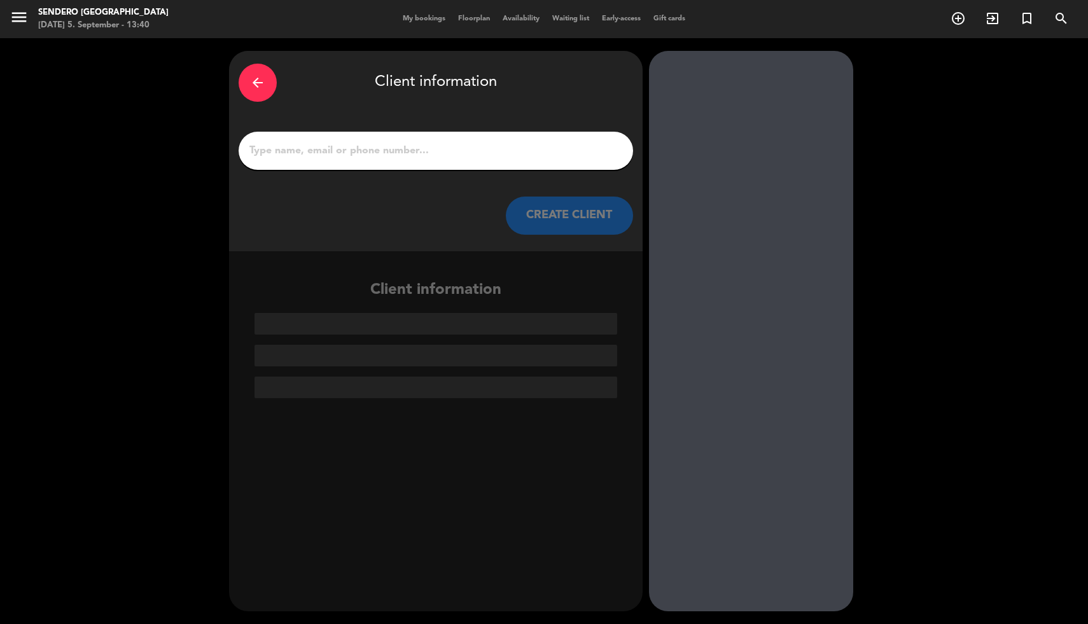
click at [373, 164] on div at bounding box center [436, 151] width 395 height 38
click at [371, 153] on input "1" at bounding box center [436, 151] width 376 height 18
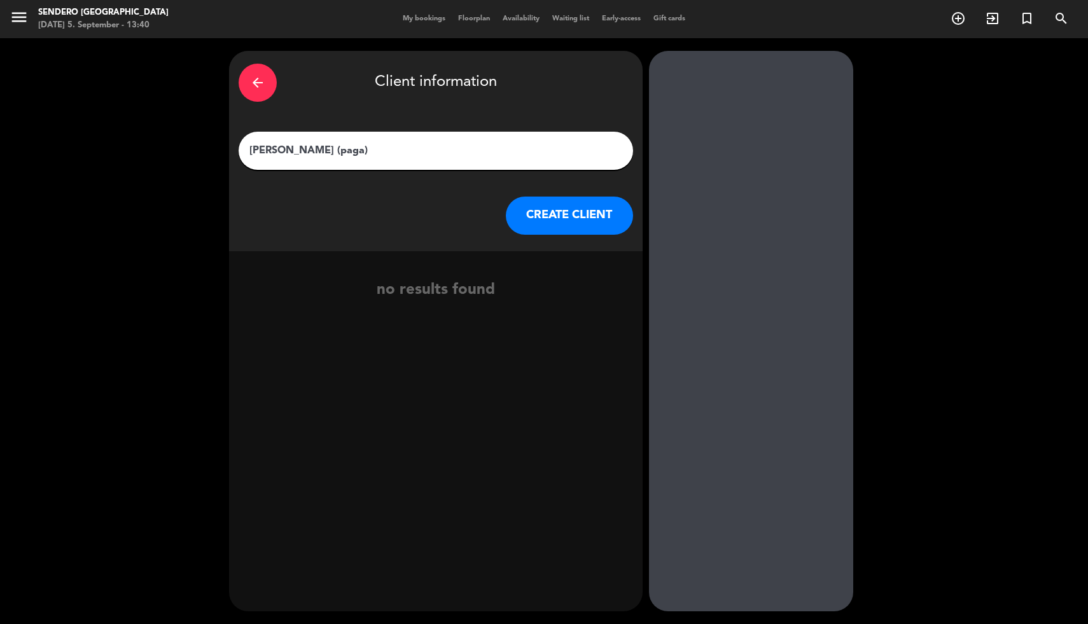
type input "[PERSON_NAME] (paga)"
click at [587, 223] on button "CREATE CLIENT" at bounding box center [569, 216] width 127 height 38
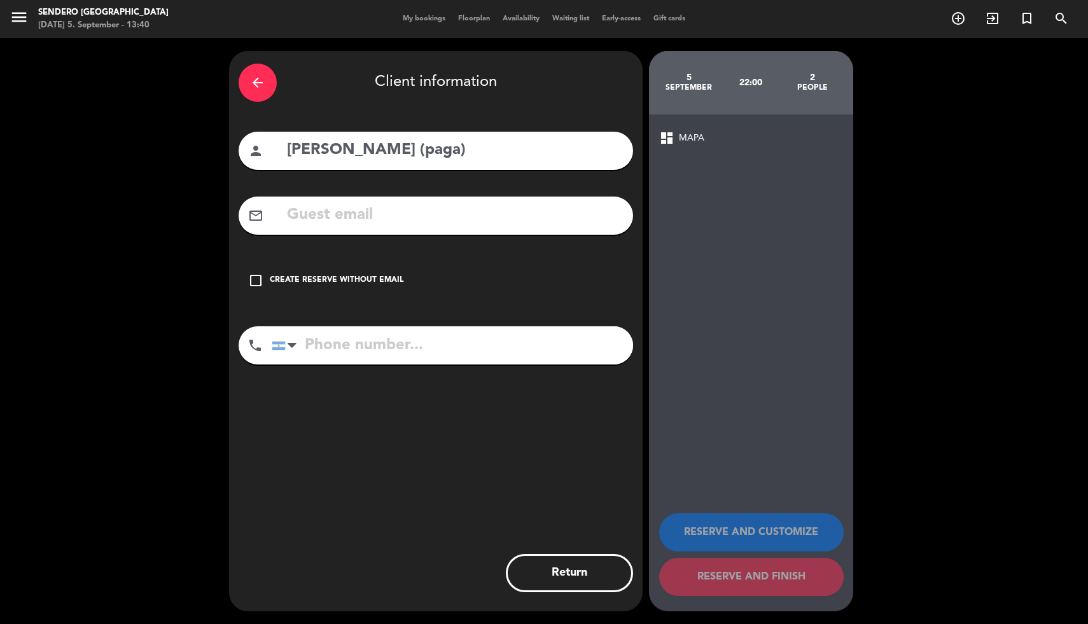
click at [397, 272] on div "check_box_outline_blank Create reserve without email" at bounding box center [436, 281] width 395 height 38
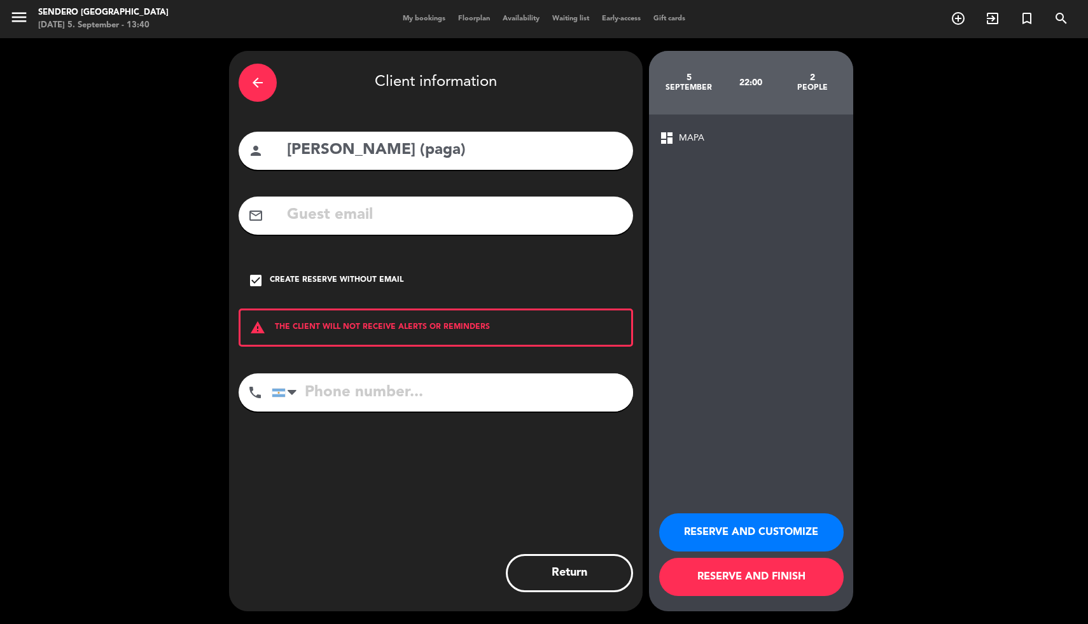
click at [742, 586] on button "RESERVE AND FINISH" at bounding box center [751, 577] width 185 height 38
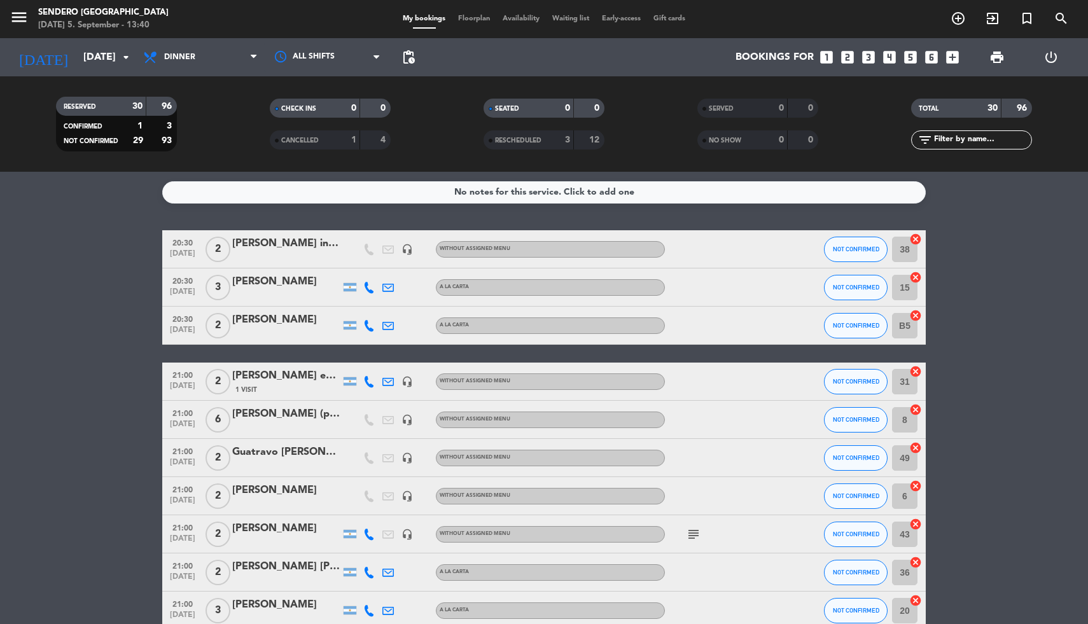
click at [935, 60] on icon "looks_6" at bounding box center [932, 57] width 17 height 17
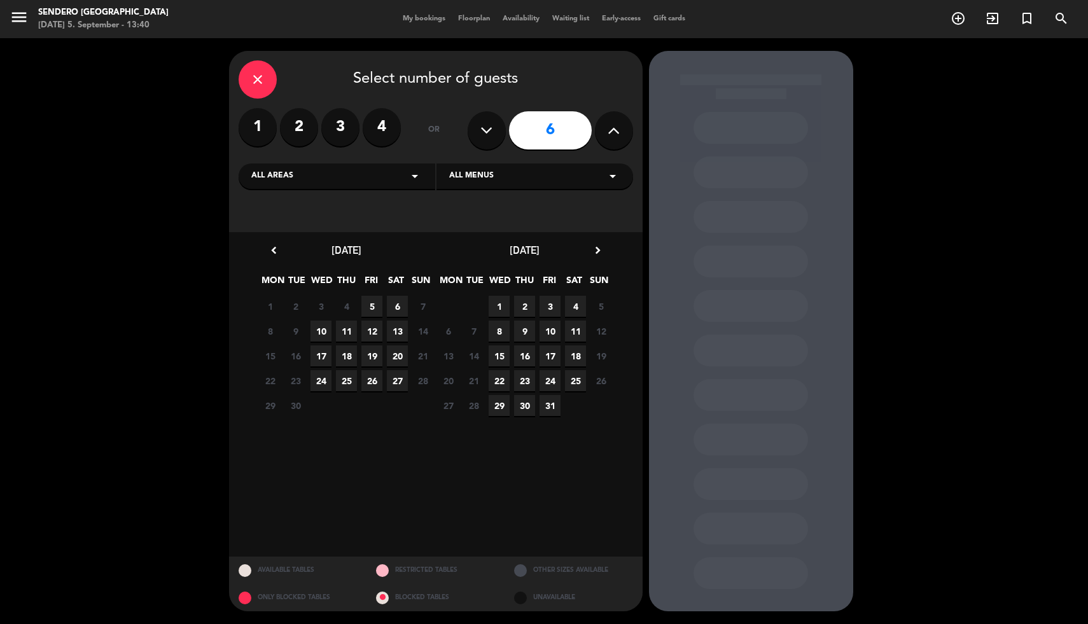
click at [370, 309] on span "5" at bounding box center [372, 306] width 21 height 21
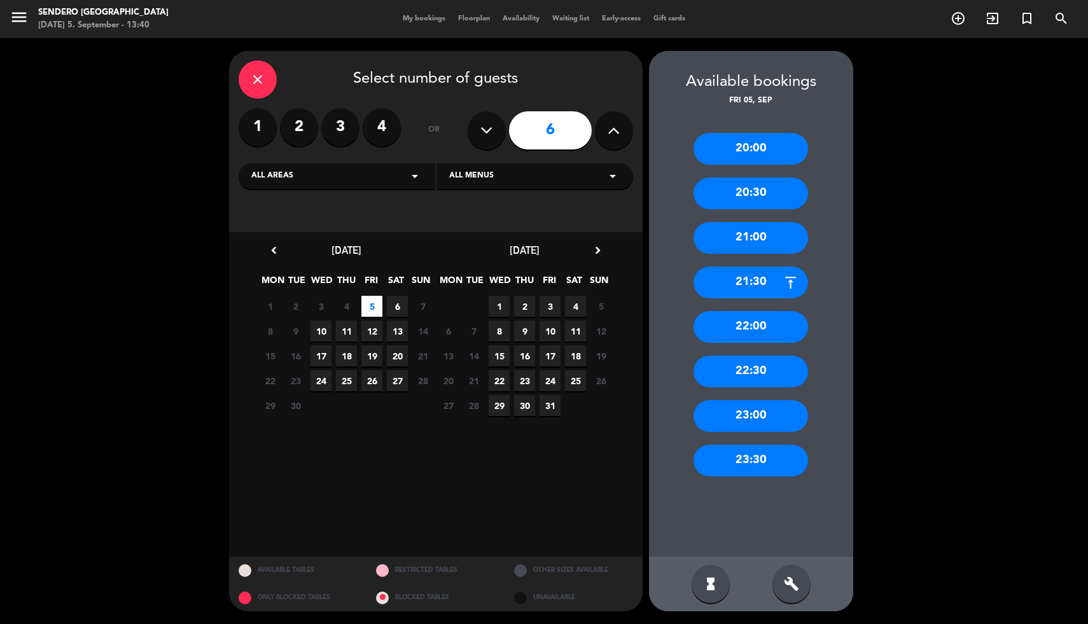
click at [749, 330] on div "22:00" at bounding box center [751, 327] width 115 height 32
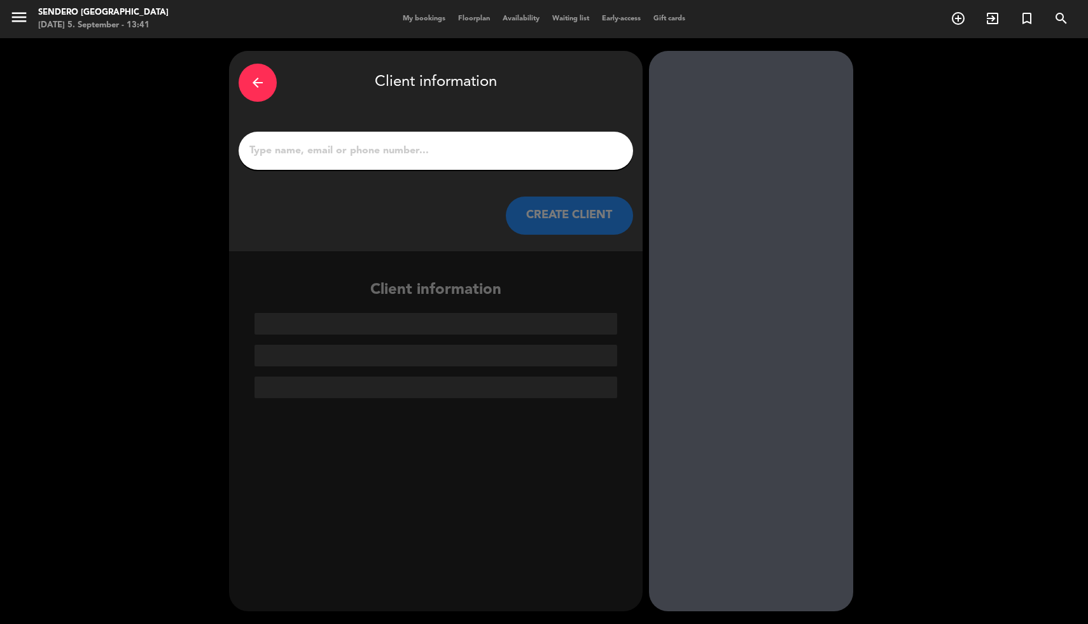
click at [425, 158] on input "1" at bounding box center [436, 151] width 376 height 18
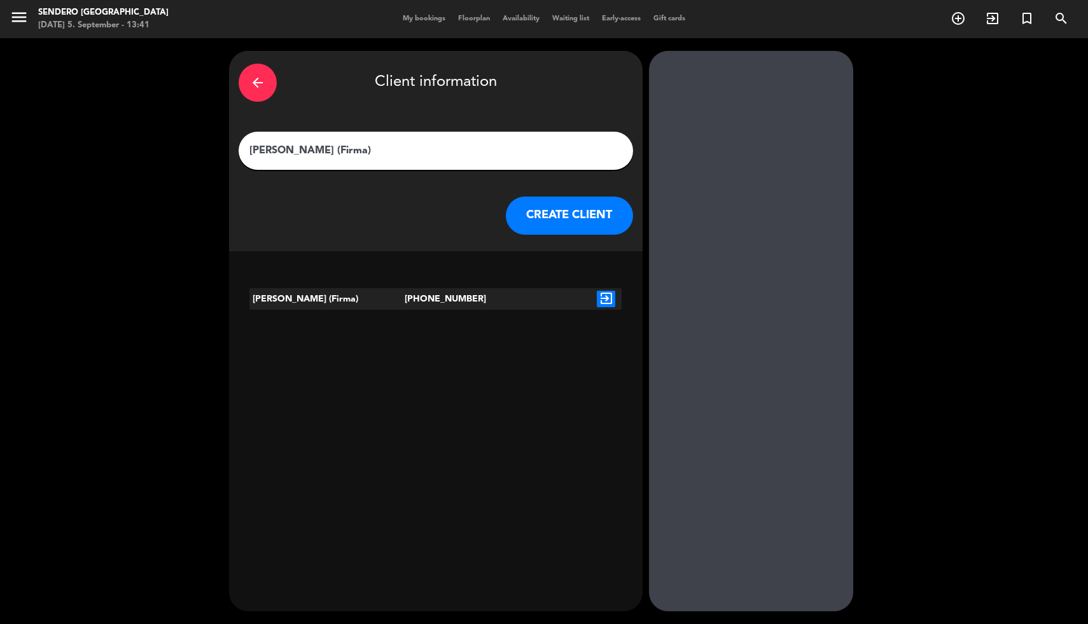
type input "[PERSON_NAME] (Firma)"
click at [575, 221] on button "CREATE CLIENT" at bounding box center [569, 216] width 127 height 38
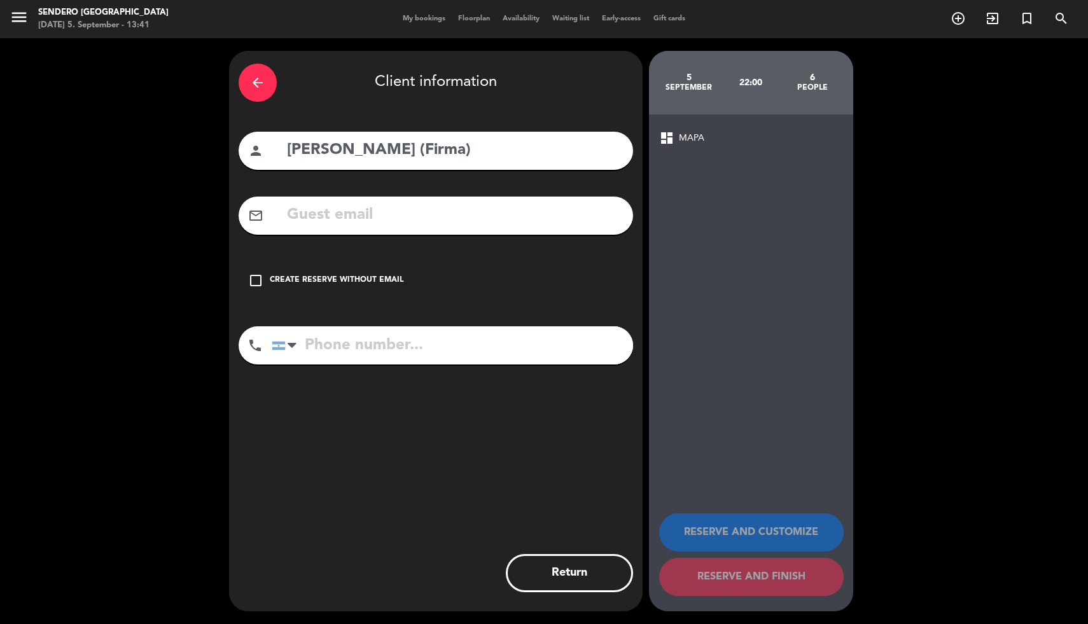
click at [316, 276] on div "Create reserve without email" at bounding box center [337, 280] width 134 height 13
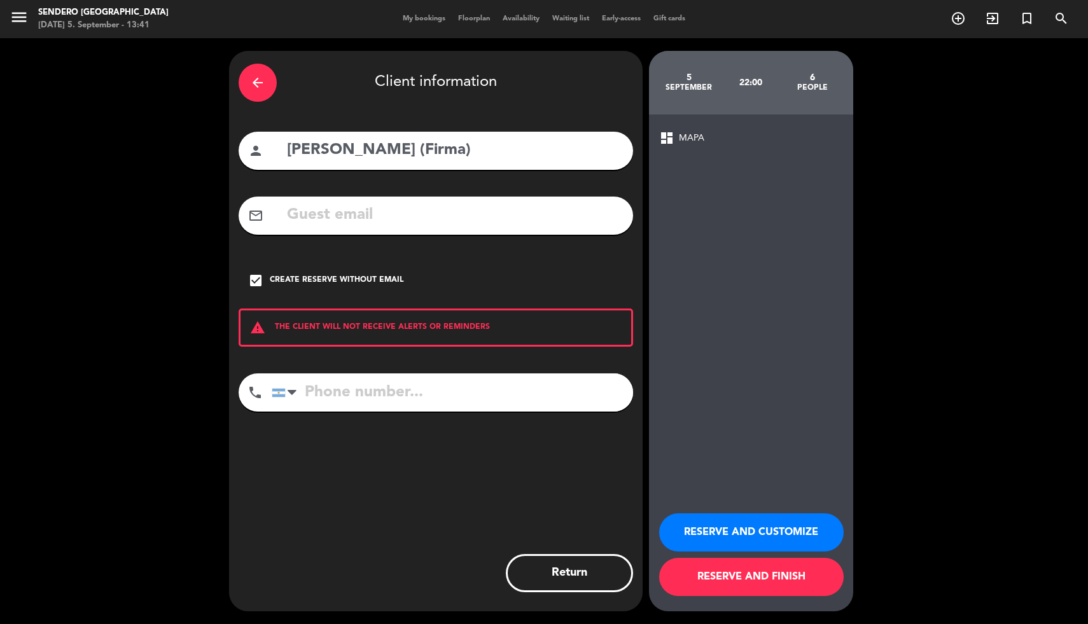
click at [725, 578] on button "RESERVE AND FINISH" at bounding box center [751, 577] width 185 height 38
